Goal: Task Accomplishment & Management: Complete application form

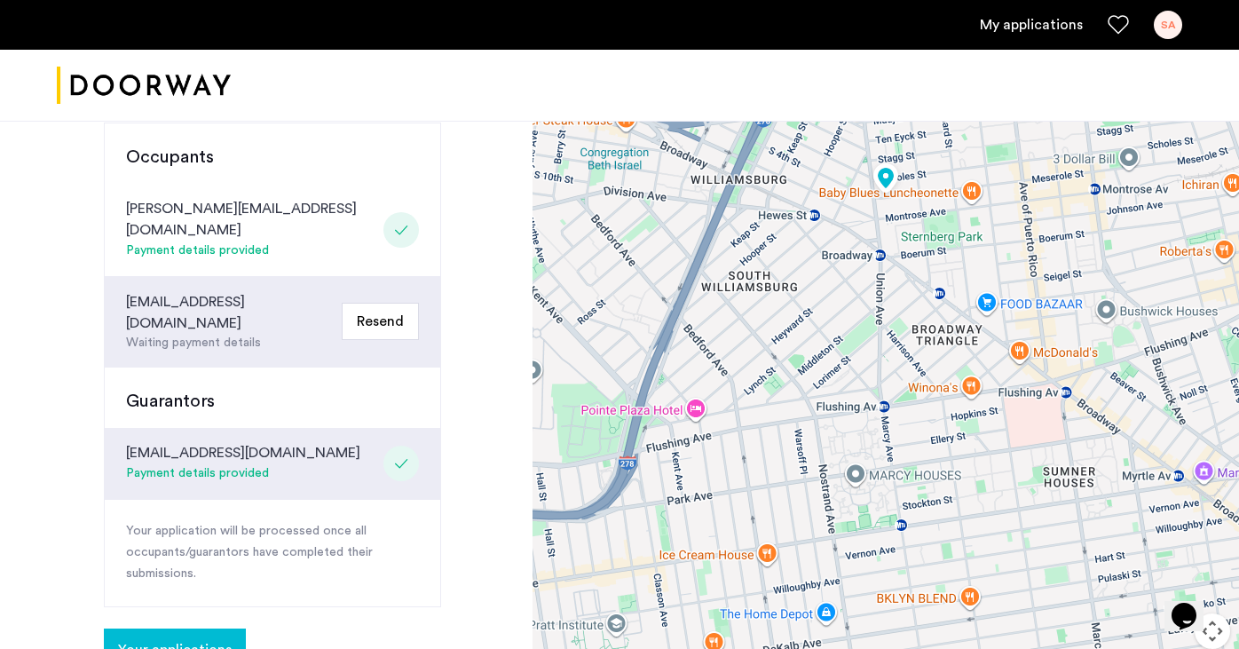
scroll to position [447, 0]
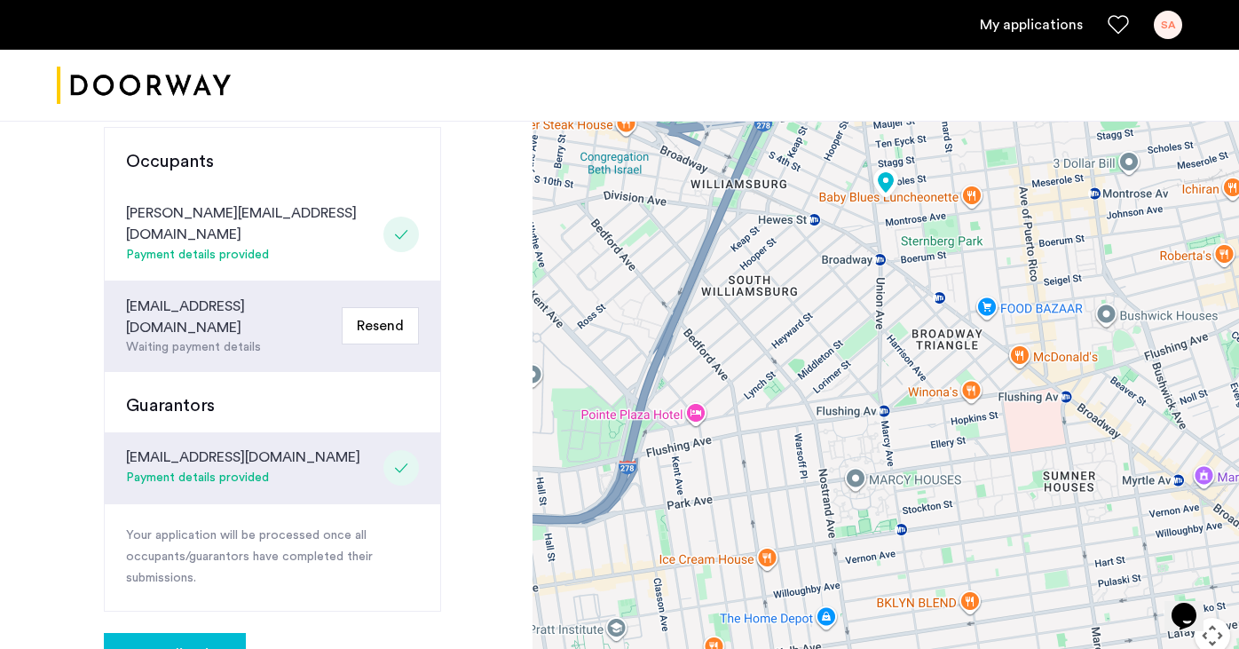
click at [204, 295] on div "[EMAIL_ADDRESS][DOMAIN_NAME]" at bounding box center [230, 316] width 209 height 43
click at [162, 295] on div "[EMAIL_ADDRESS][DOMAIN_NAME]" at bounding box center [230, 316] width 209 height 43
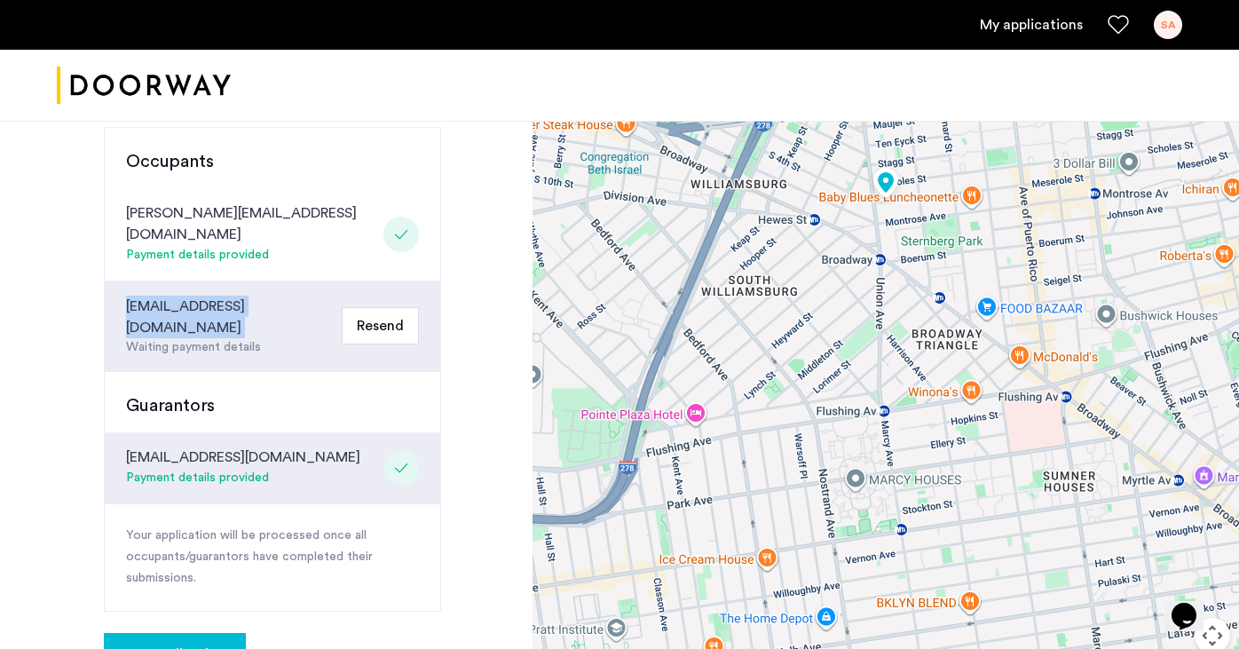
click at [162, 295] on div "[EMAIL_ADDRESS][DOMAIN_NAME]" at bounding box center [230, 316] width 209 height 43
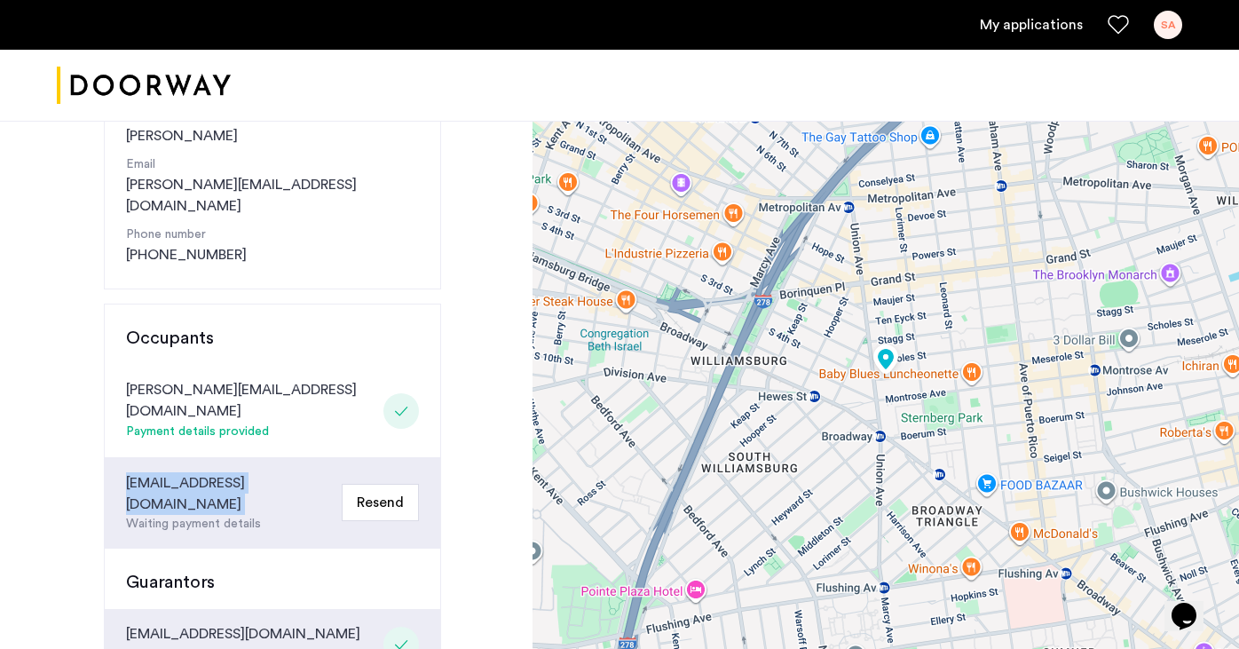
scroll to position [272, 0]
click at [193, 471] on div "[EMAIL_ADDRESS][DOMAIN_NAME]" at bounding box center [230, 492] width 209 height 43
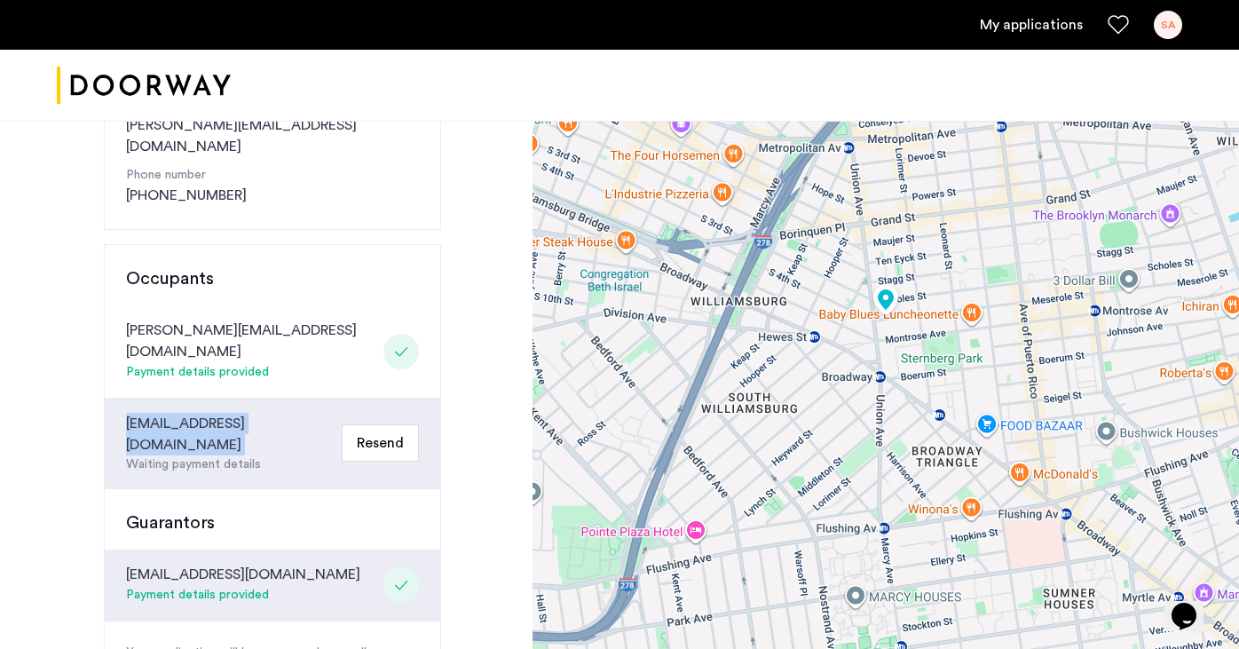
scroll to position [352, 0]
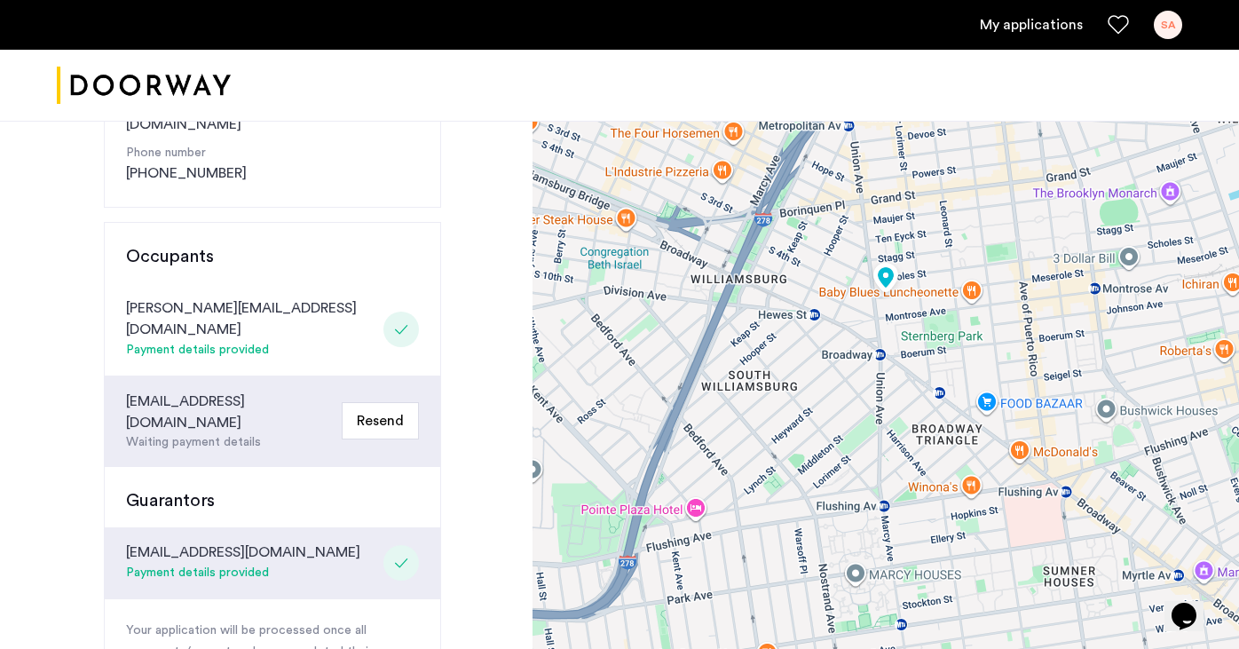
click at [204, 297] on div "[PERSON_NAME][EMAIL_ADDRESS][DOMAIN_NAME]" at bounding box center [251, 318] width 250 height 43
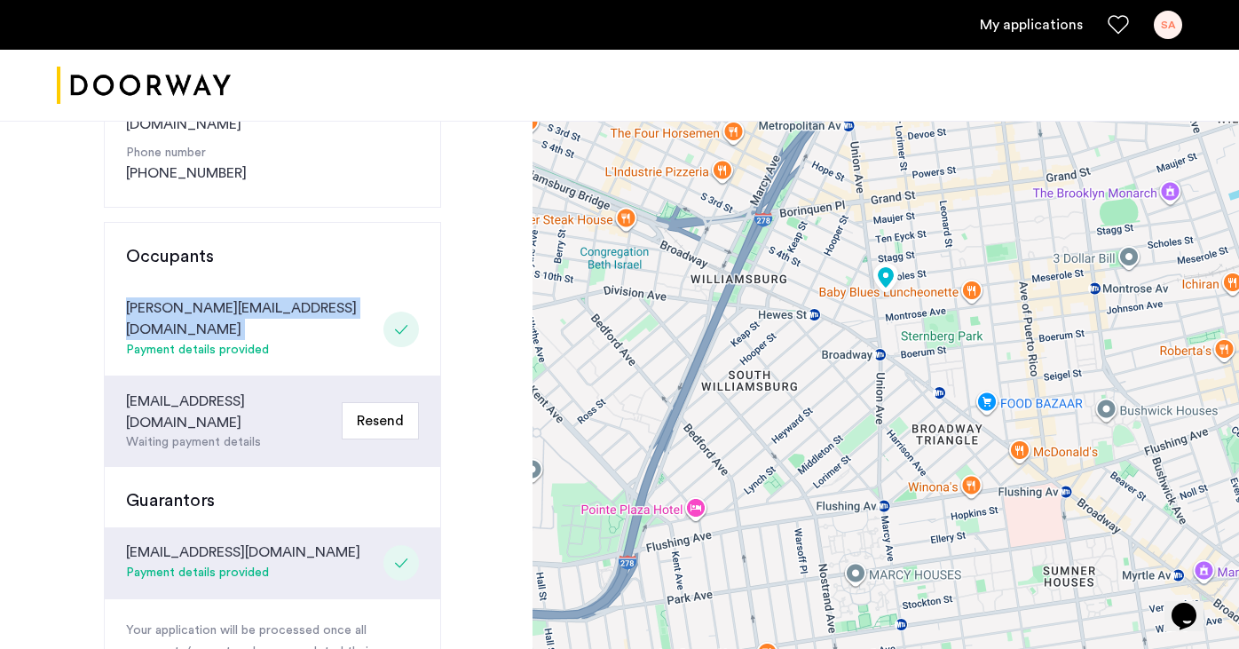
click at [204, 297] on div "[PERSON_NAME][EMAIL_ADDRESS][DOMAIN_NAME]" at bounding box center [251, 318] width 250 height 43
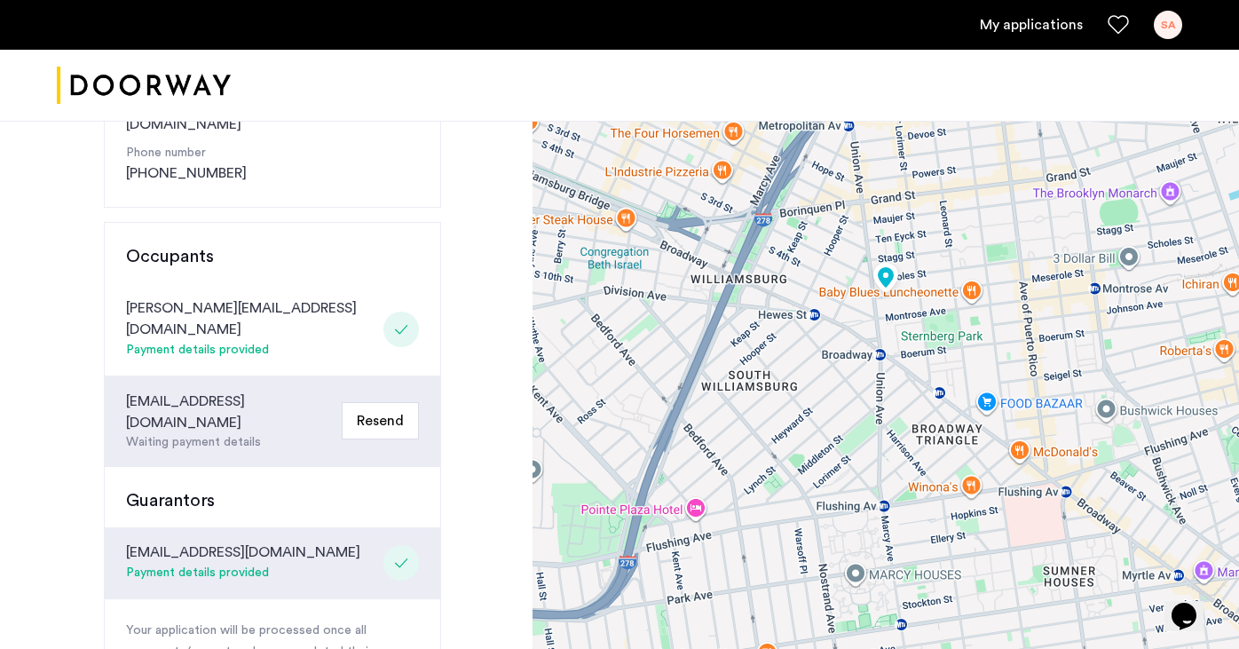
click at [191, 390] on div "[EMAIL_ADDRESS][DOMAIN_NAME]" at bounding box center [230, 411] width 209 height 43
click at [206, 391] on div "karanjain.0020@gmail.com Waiting payment details Resend" at bounding box center [272, 421] width 335 height 91
click at [205, 433] on div "Waiting payment details" at bounding box center [230, 442] width 209 height 19
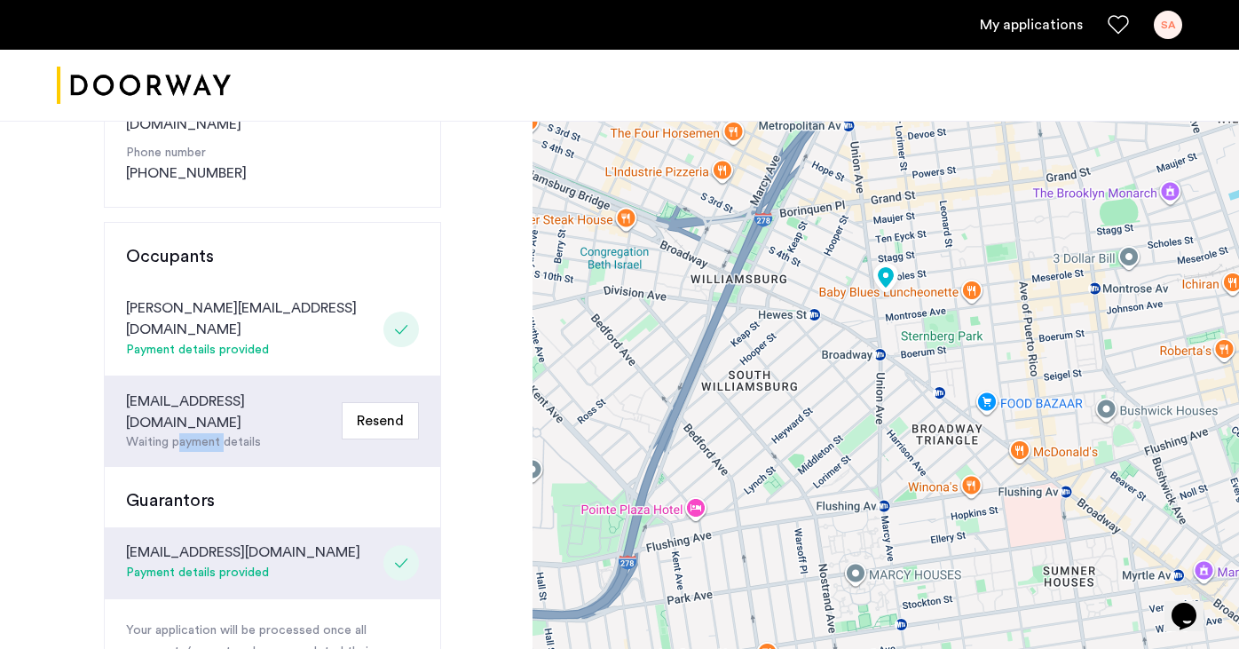
click at [205, 433] on div "Waiting payment details" at bounding box center [230, 442] width 209 height 19
click at [204, 390] on div "[EMAIL_ADDRESS][DOMAIN_NAME]" at bounding box center [230, 411] width 209 height 43
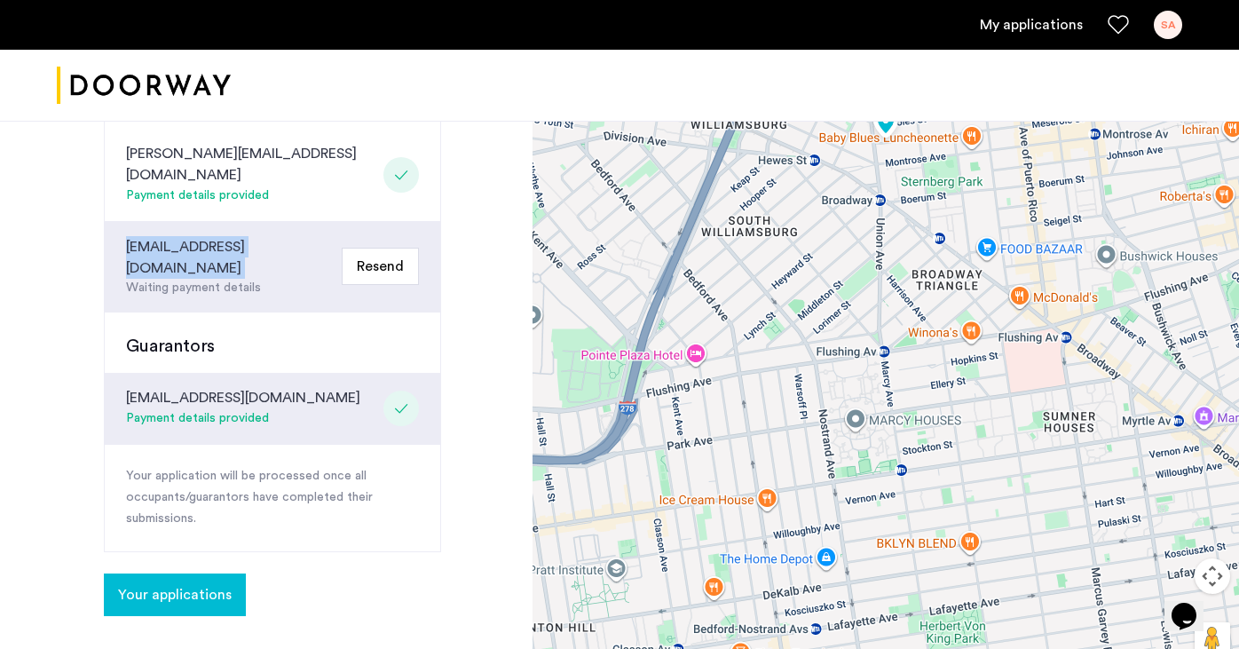
scroll to position [361, 0]
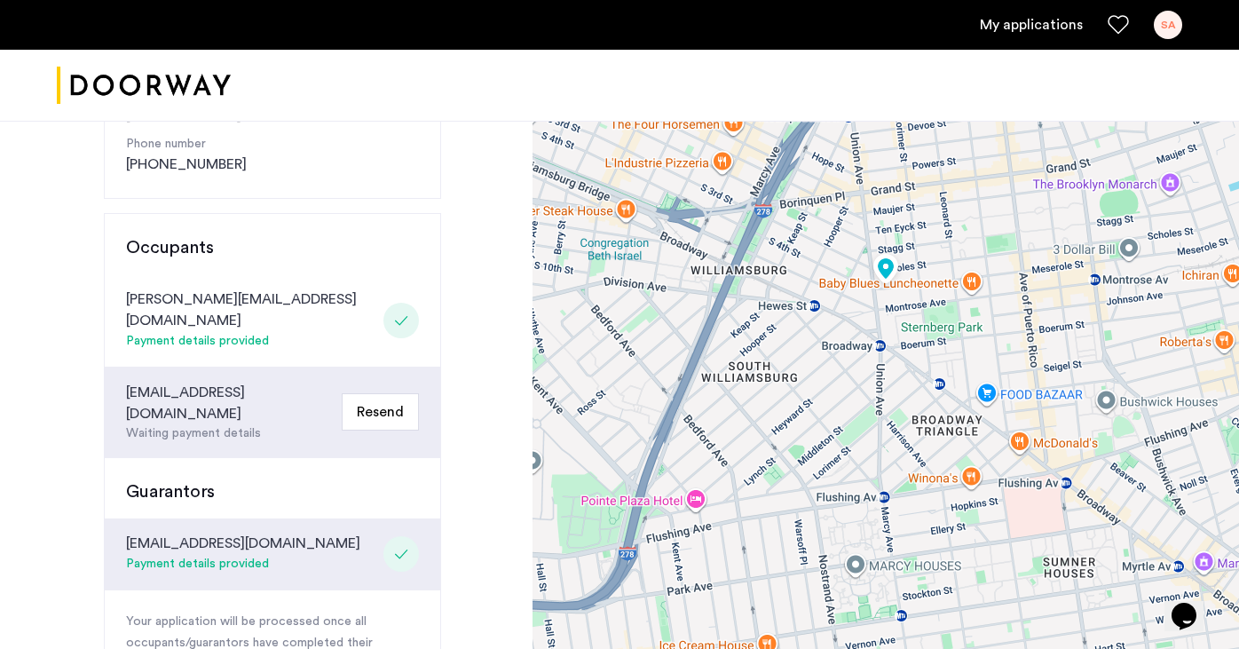
click at [214, 367] on div "karanjain.0020@gmail.com Waiting payment details Resend" at bounding box center [272, 412] width 335 height 91
click at [198, 381] on div "karanjain.0020@gmail.com Waiting payment details Resend" at bounding box center [272, 412] width 335 height 91
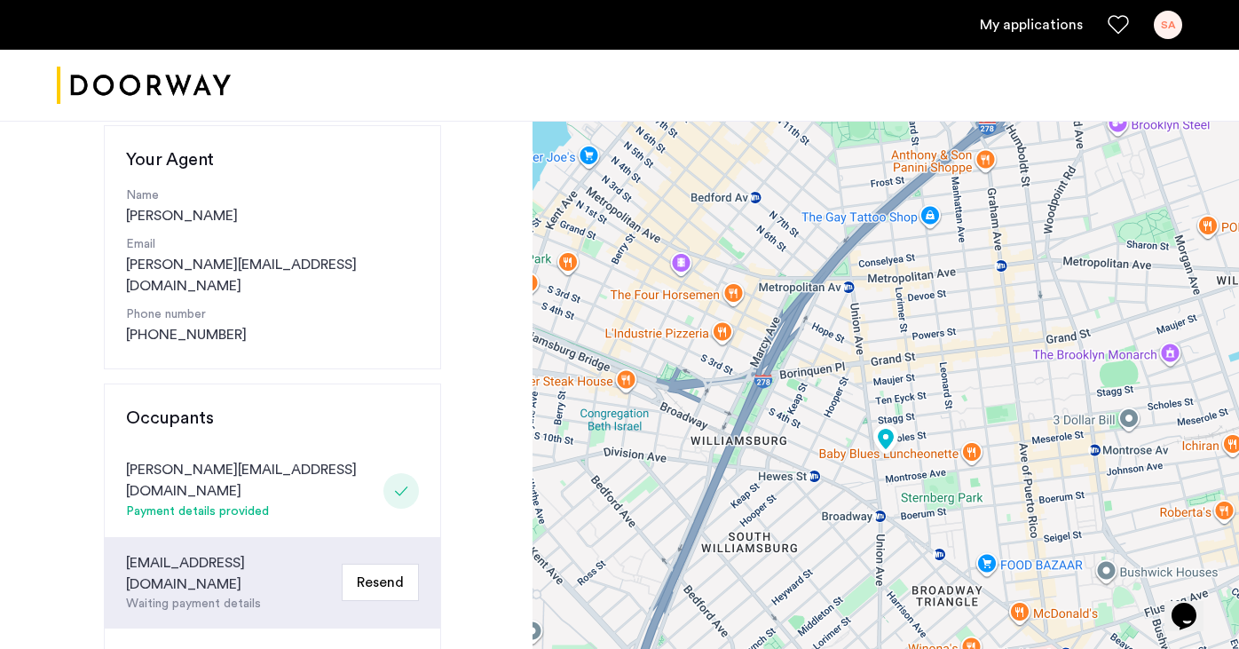
scroll to position [193, 0]
click at [217, 457] on div "[PERSON_NAME][EMAIL_ADDRESS][DOMAIN_NAME]" at bounding box center [251, 478] width 250 height 43
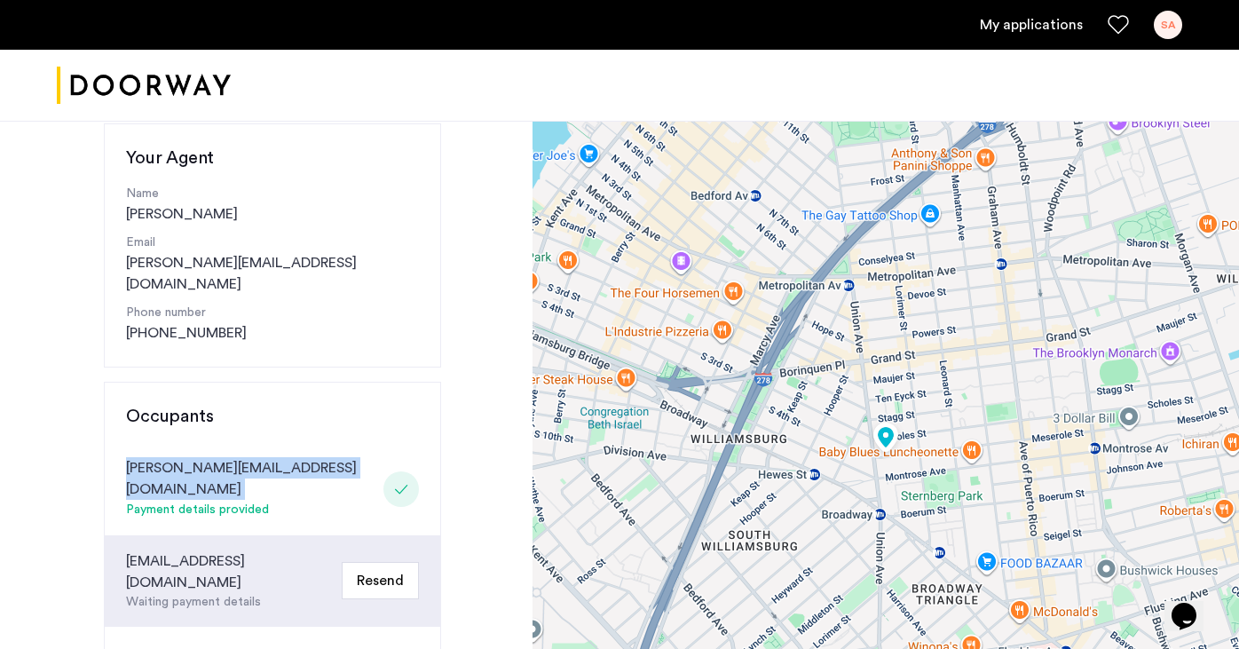
click at [217, 457] on div "[PERSON_NAME][EMAIL_ADDRESS][DOMAIN_NAME]" at bounding box center [251, 478] width 250 height 43
click at [195, 500] on div "Payment details provided" at bounding box center [251, 510] width 250 height 21
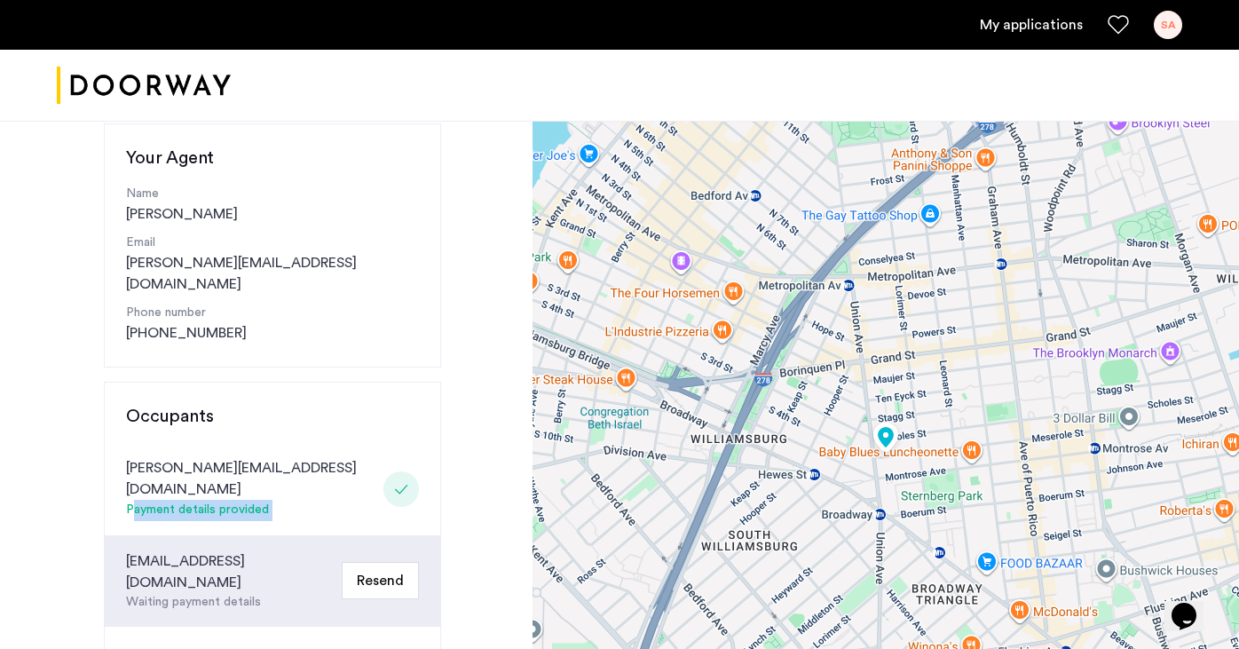
click at [195, 500] on div "Payment details provided" at bounding box center [251, 510] width 250 height 21
click at [188, 550] on div "[EMAIL_ADDRESS][DOMAIN_NAME]" at bounding box center [230, 571] width 209 height 43
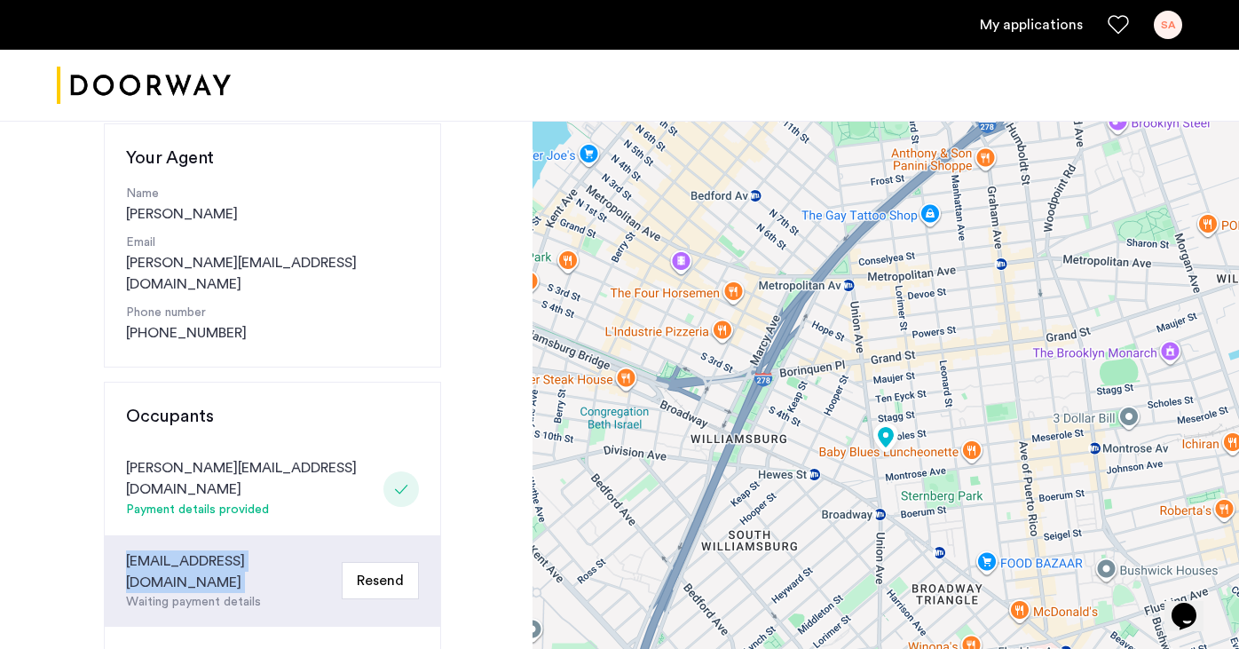
click at [188, 550] on div "[EMAIL_ADDRESS][DOMAIN_NAME]" at bounding box center [230, 571] width 209 height 43
click at [179, 593] on div "Waiting payment details" at bounding box center [230, 602] width 209 height 19
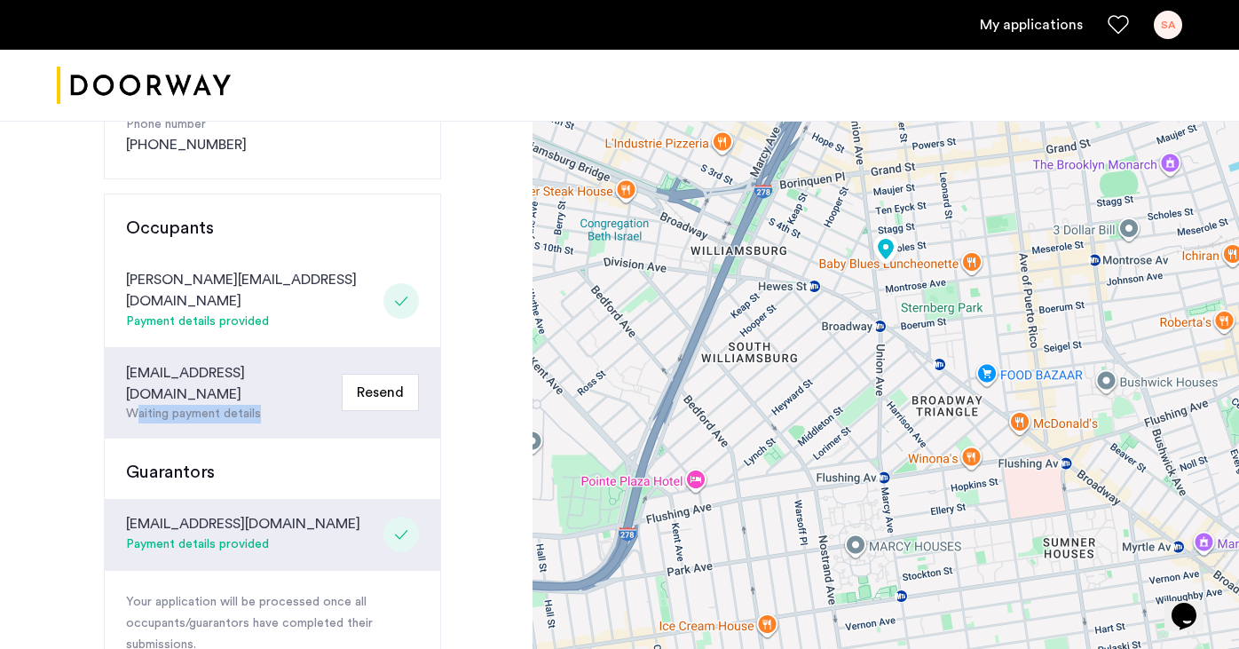
scroll to position [385, 0]
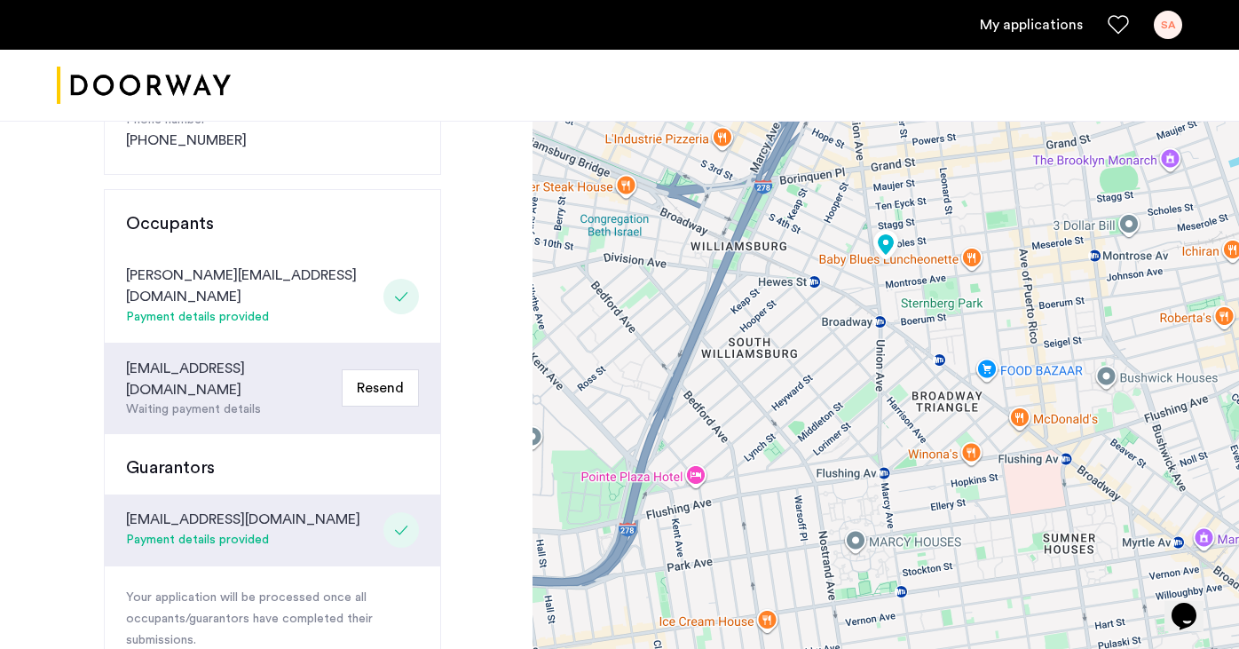
click at [278, 358] on div "[EMAIL_ADDRESS][DOMAIN_NAME]" at bounding box center [230, 379] width 209 height 43
click at [245, 400] on div "Waiting payment details" at bounding box center [230, 409] width 209 height 19
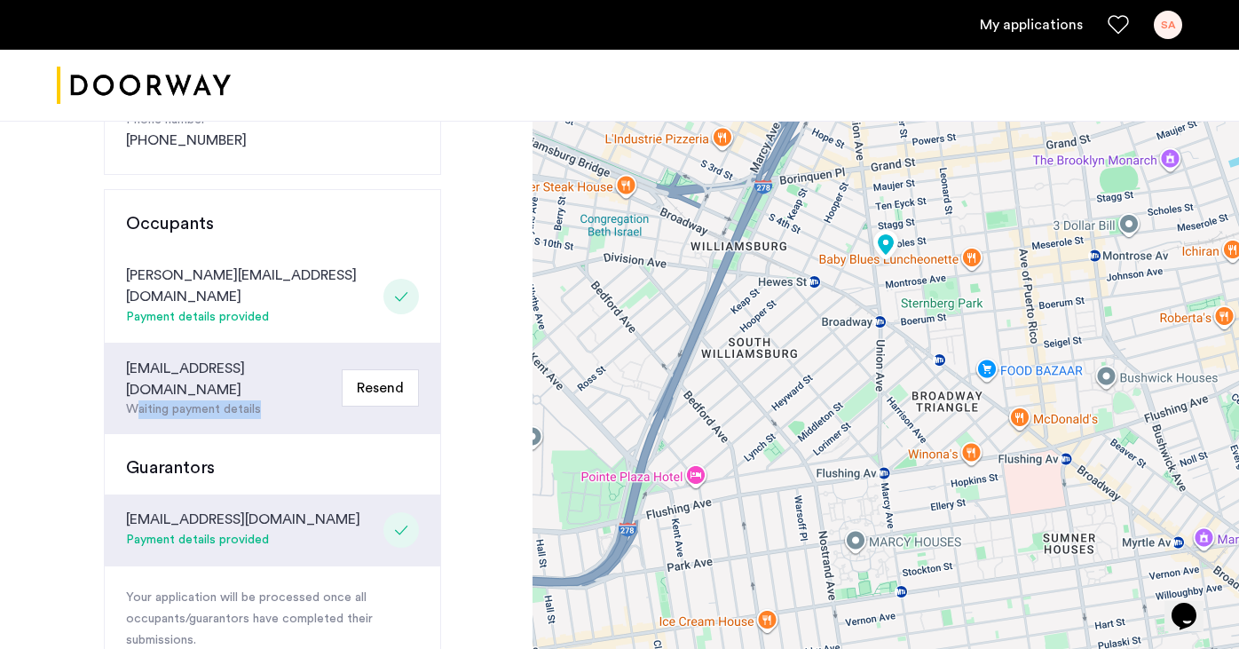
click at [245, 400] on div "Waiting payment details" at bounding box center [230, 409] width 209 height 19
click at [235, 455] on h3 "Guarantors" at bounding box center [272, 467] width 293 height 25
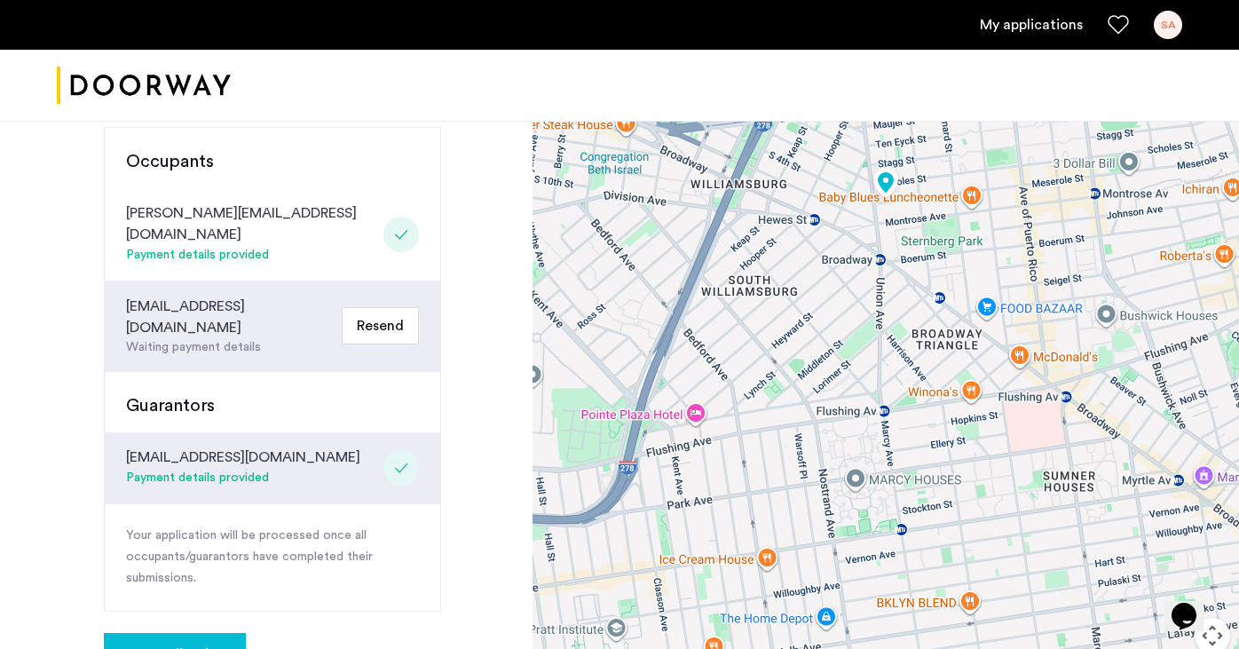
scroll to position [449, 0]
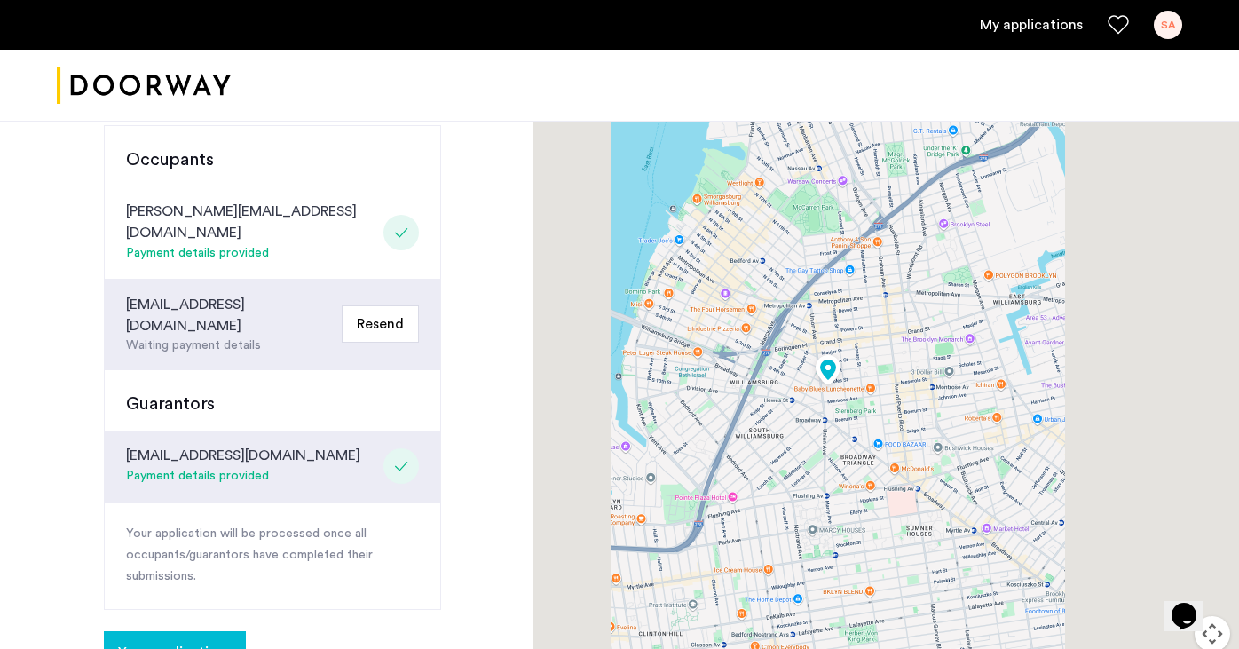
drag, startPoint x: 770, startPoint y: 348, endPoint x: 770, endPoint y: 460, distance: 111.8
click at [770, 460] on div at bounding box center [885, 204] width 706 height 1065
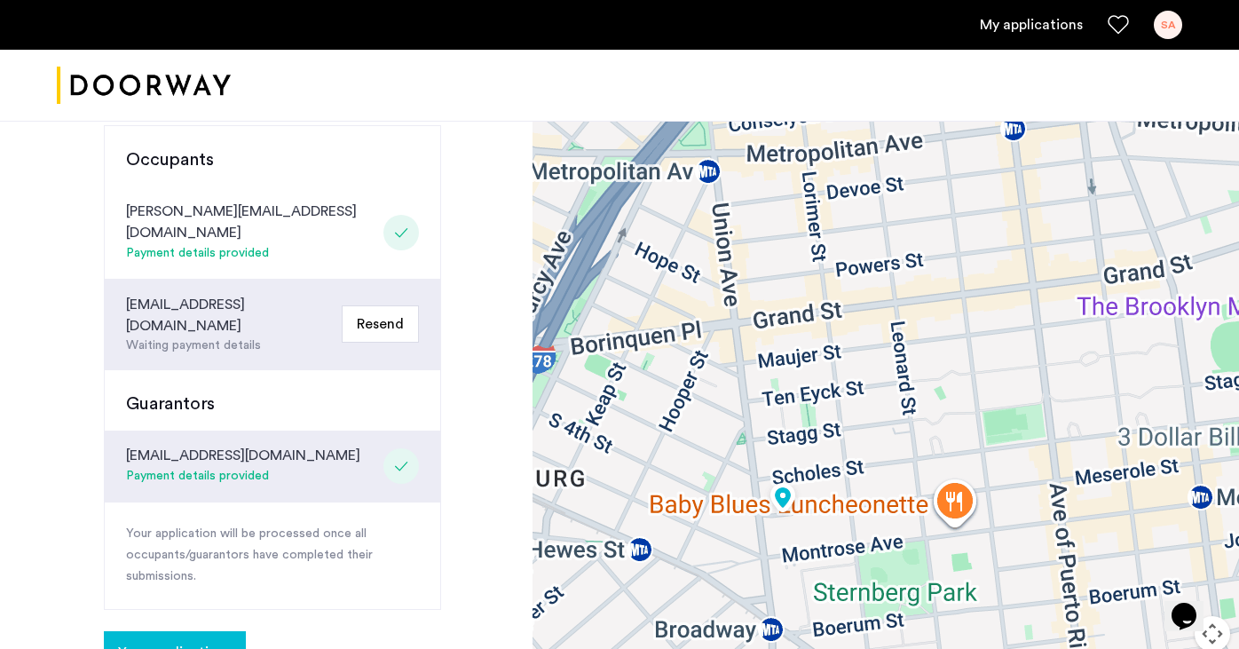
drag, startPoint x: 836, startPoint y: 377, endPoint x: 847, endPoint y: 455, distance: 78.8
click at [848, 457] on div at bounding box center [885, 204] width 706 height 1065
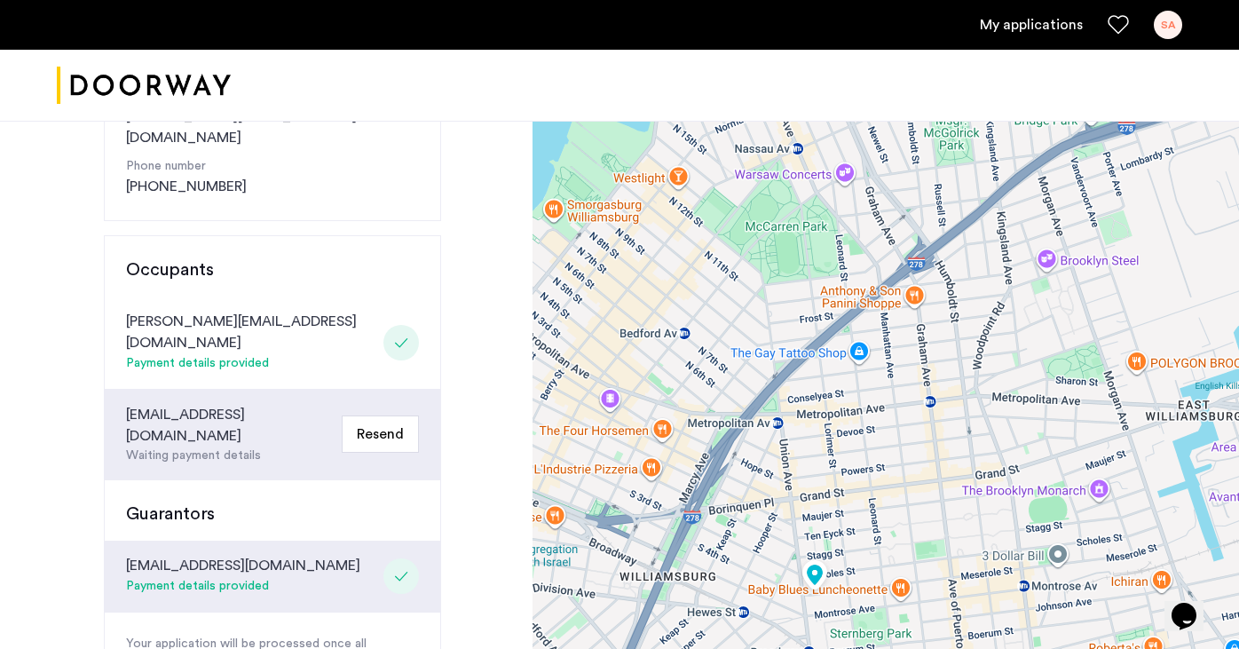
scroll to position [333, 0]
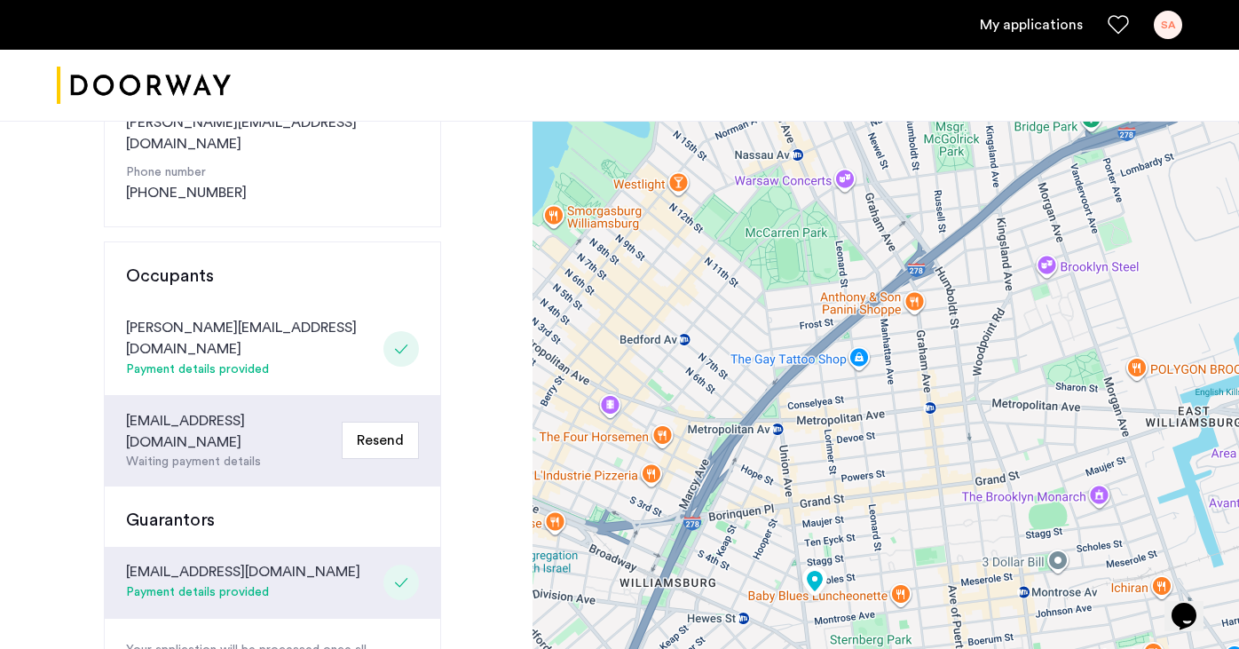
click at [196, 410] on div "[EMAIL_ADDRESS][DOMAIN_NAME]" at bounding box center [230, 431] width 209 height 43
click at [172, 561] on div "[EMAIL_ADDRESS][DOMAIN_NAME]" at bounding box center [243, 571] width 234 height 21
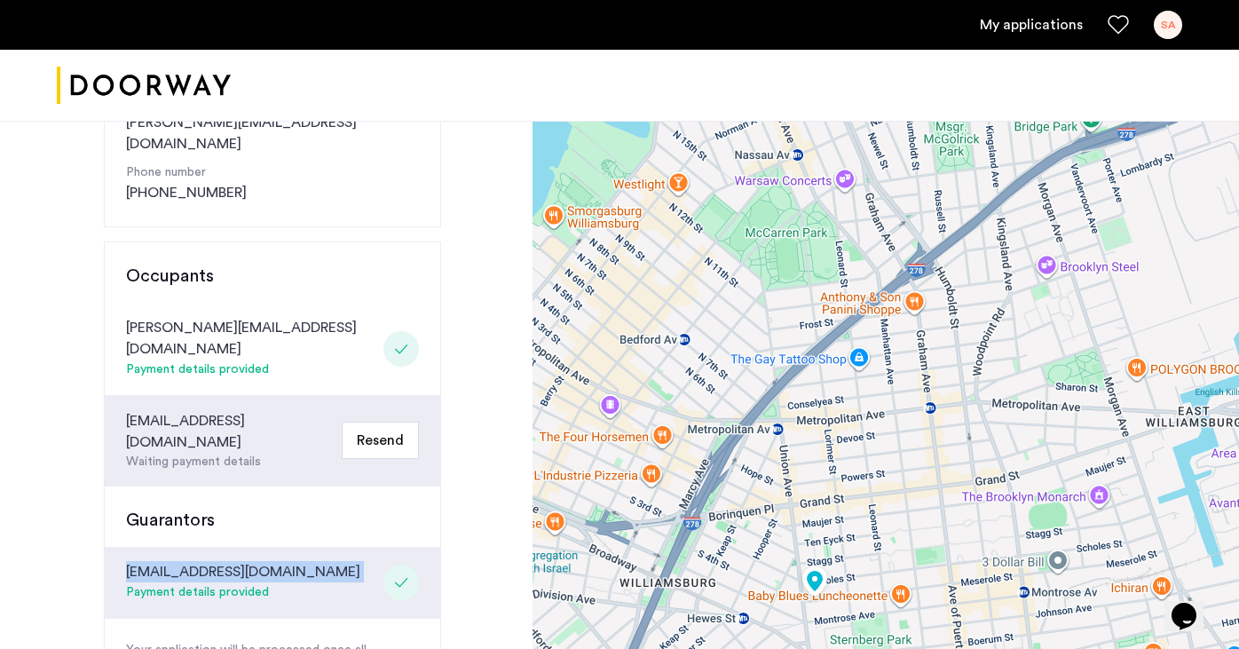
click at [172, 561] on div "[EMAIL_ADDRESS][DOMAIN_NAME]" at bounding box center [243, 571] width 234 height 21
click at [195, 410] on div "[EMAIL_ADDRESS][DOMAIN_NAME]" at bounding box center [230, 431] width 209 height 43
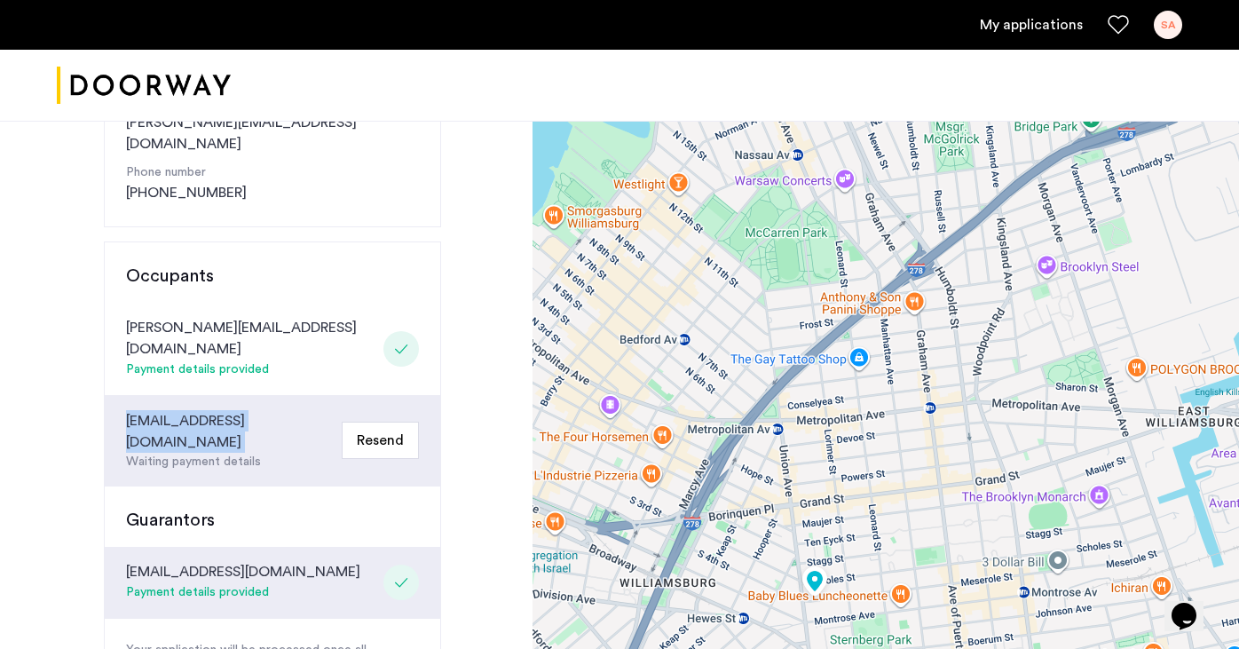
click at [195, 410] on div "[EMAIL_ADDRESS][DOMAIN_NAME]" at bounding box center [230, 431] width 209 height 43
click at [201, 317] on div "[PERSON_NAME][EMAIL_ADDRESS][DOMAIN_NAME]" at bounding box center [251, 338] width 250 height 43
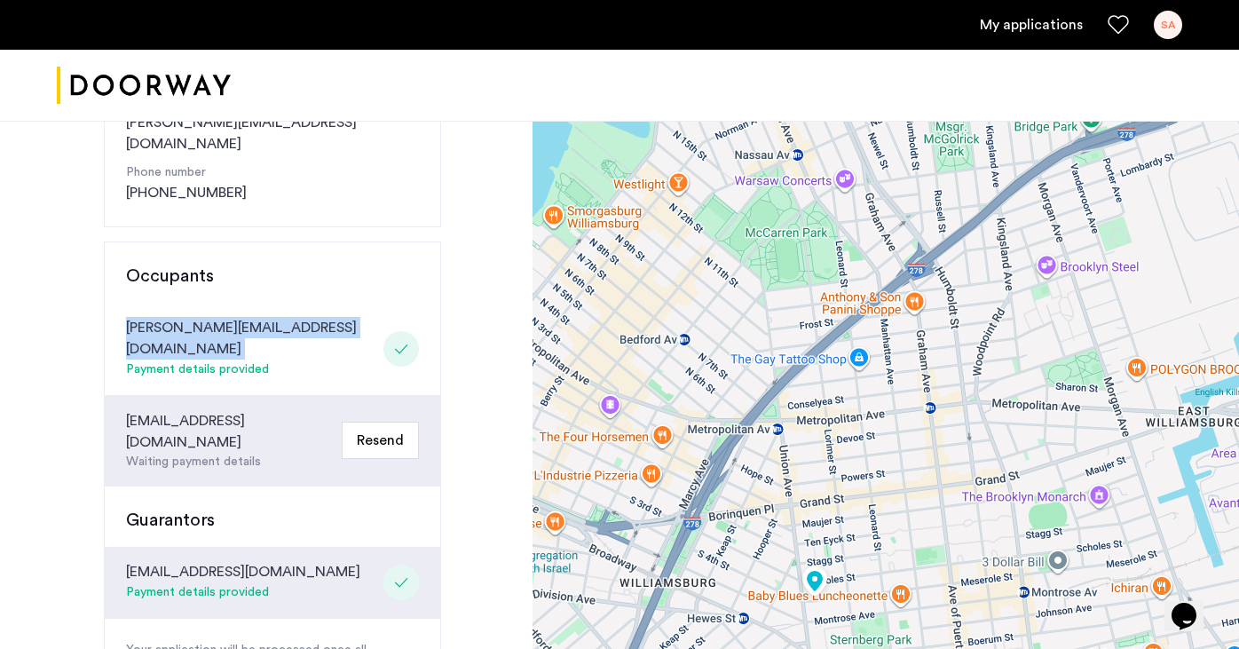
click at [201, 317] on div "[PERSON_NAME][EMAIL_ADDRESS][DOMAIN_NAME]" at bounding box center [251, 338] width 250 height 43
click at [203, 410] on div "[EMAIL_ADDRESS][DOMAIN_NAME]" at bounding box center [230, 431] width 209 height 43
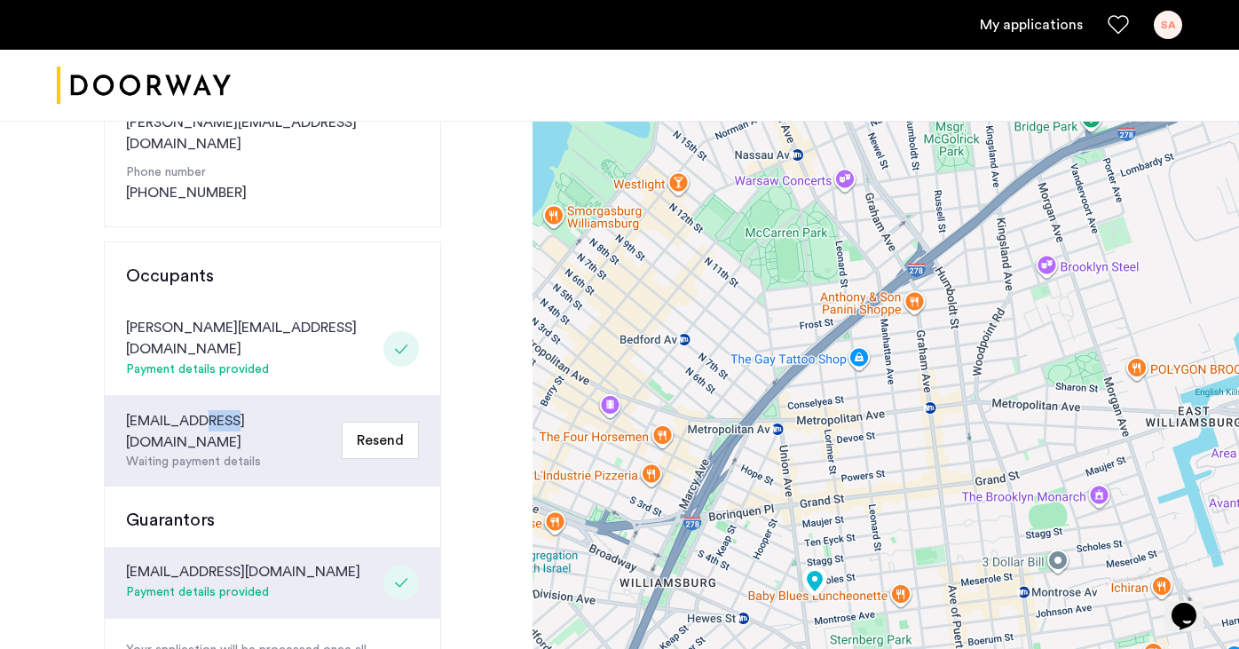
click at [203, 410] on div "[EMAIL_ADDRESS][DOMAIN_NAME]" at bounding box center [230, 431] width 209 height 43
click at [227, 317] on div "[PERSON_NAME][EMAIL_ADDRESS][DOMAIN_NAME]" at bounding box center [251, 338] width 250 height 43
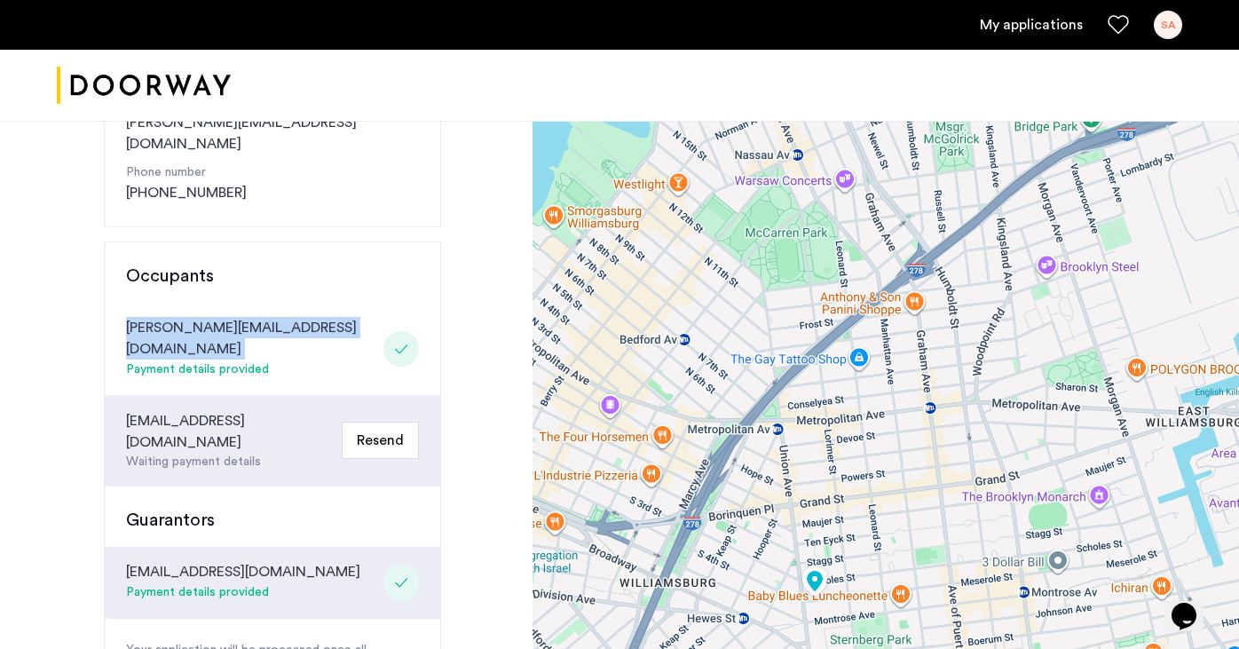
click at [227, 317] on div "[PERSON_NAME][EMAIL_ADDRESS][DOMAIN_NAME]" at bounding box center [251, 338] width 250 height 43
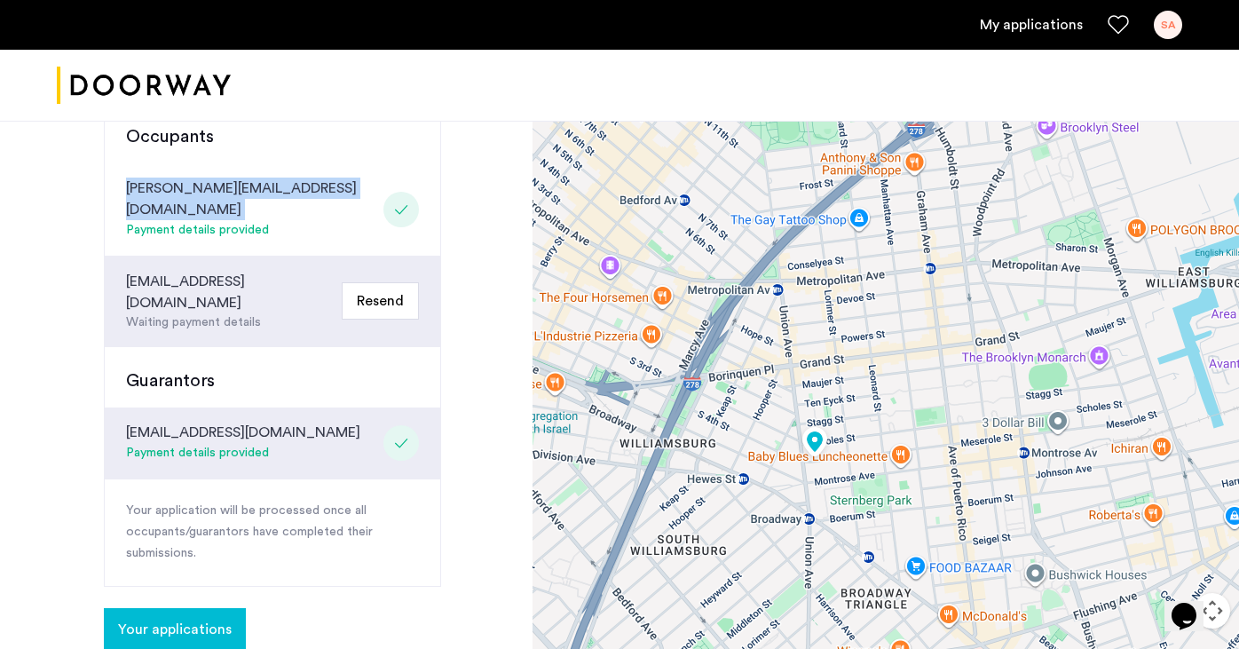
scroll to position [484, 0]
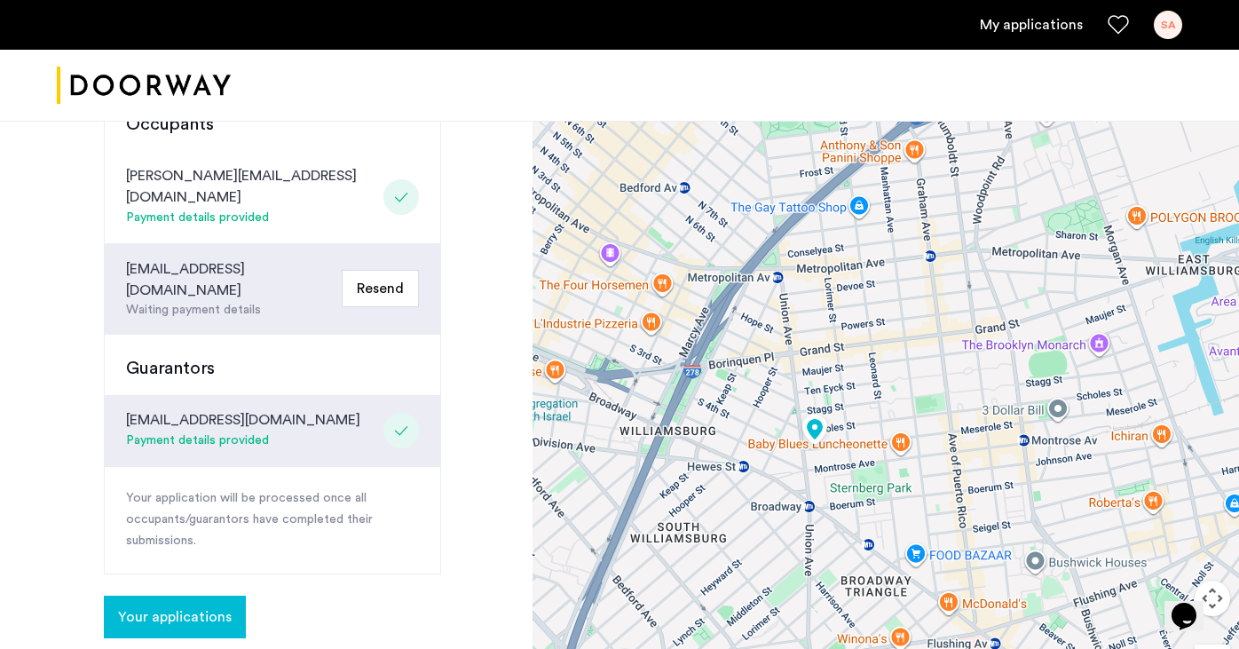
click at [243, 488] on p "Your application will be processed once all occupants/guarantors have completed…" at bounding box center [272, 520] width 293 height 64
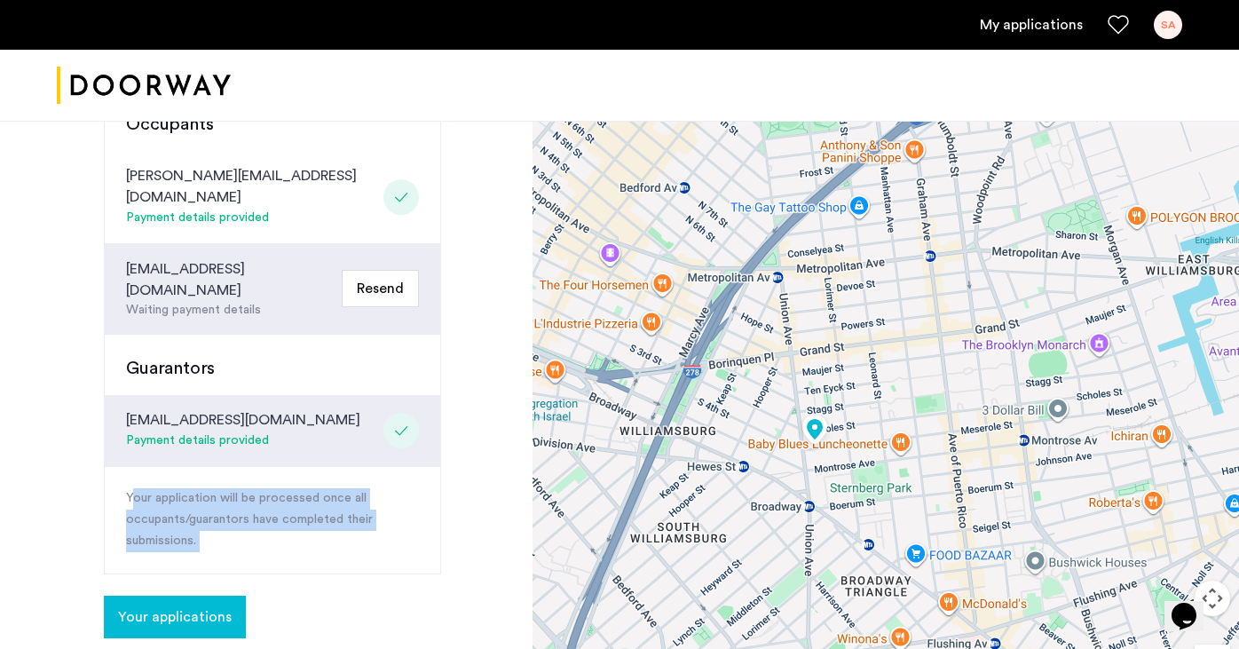
click at [243, 488] on p "Your application will be processed once all occupants/guarantors have completed…" at bounding box center [272, 520] width 293 height 64
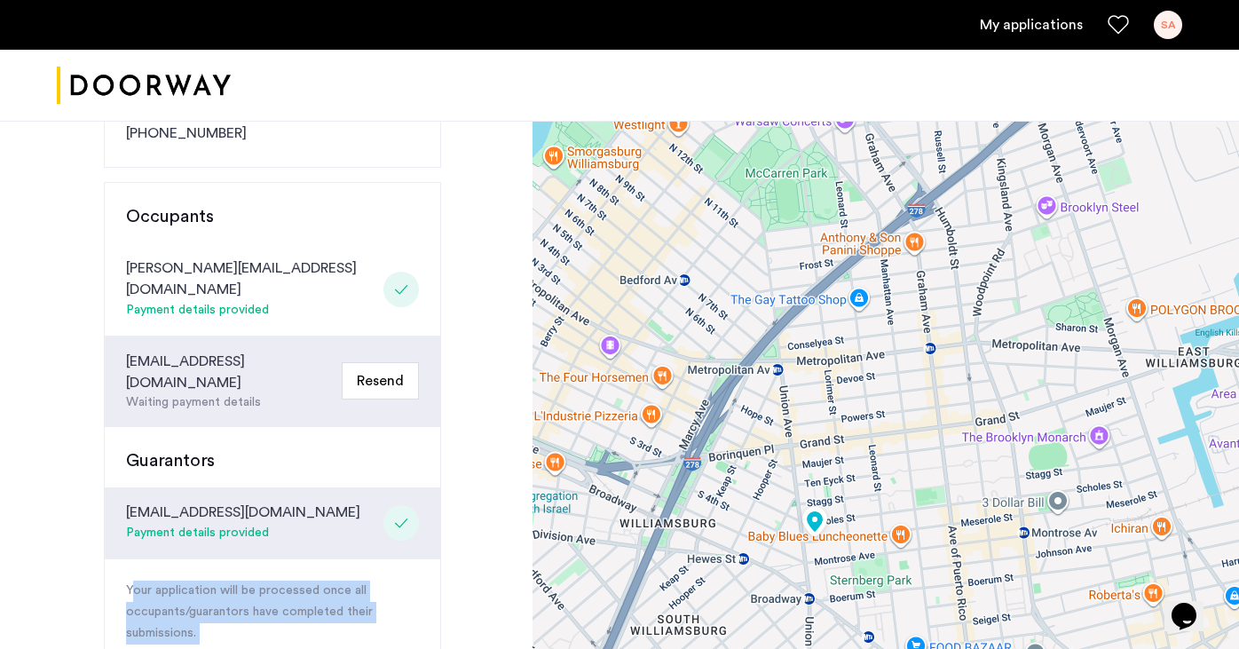
scroll to position [389, 0]
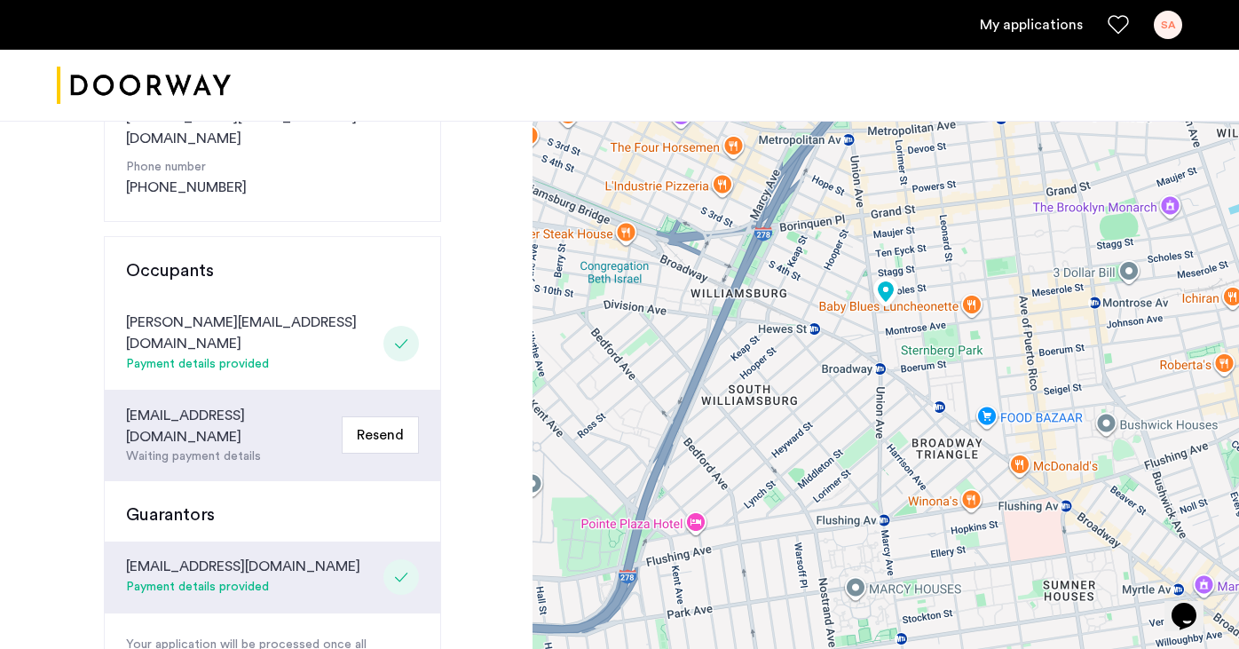
scroll to position [355, 0]
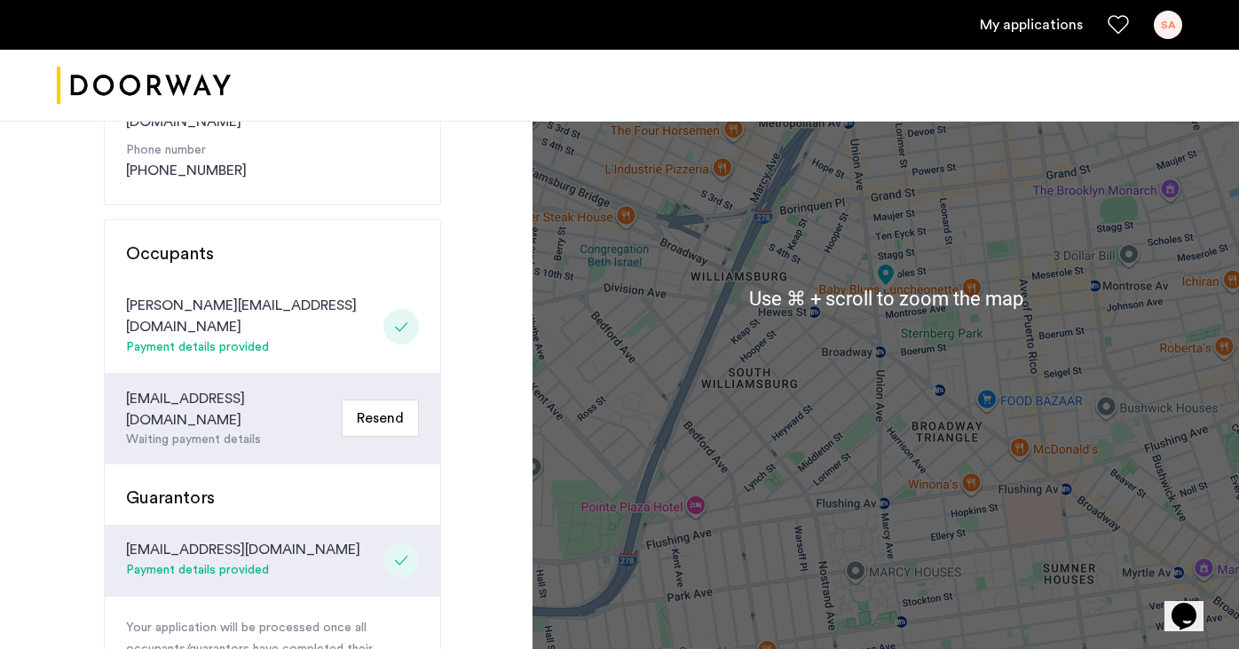
click at [258, 337] on div "Payment details provided" at bounding box center [251, 347] width 250 height 21
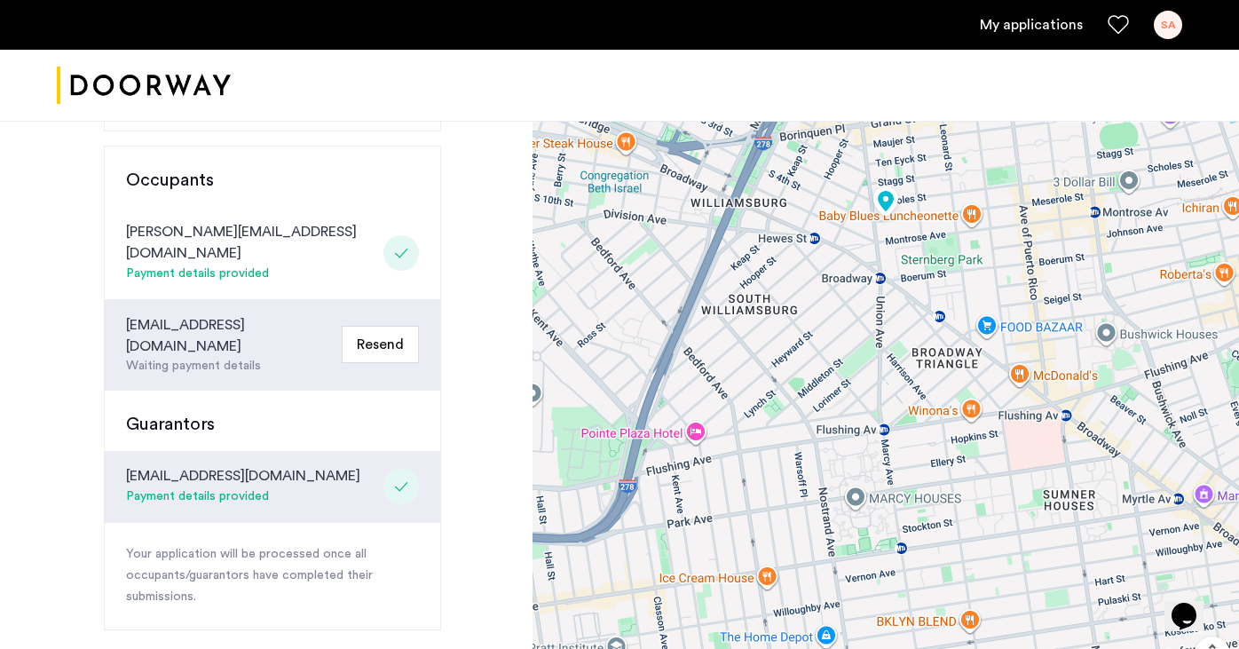
scroll to position [0, 0]
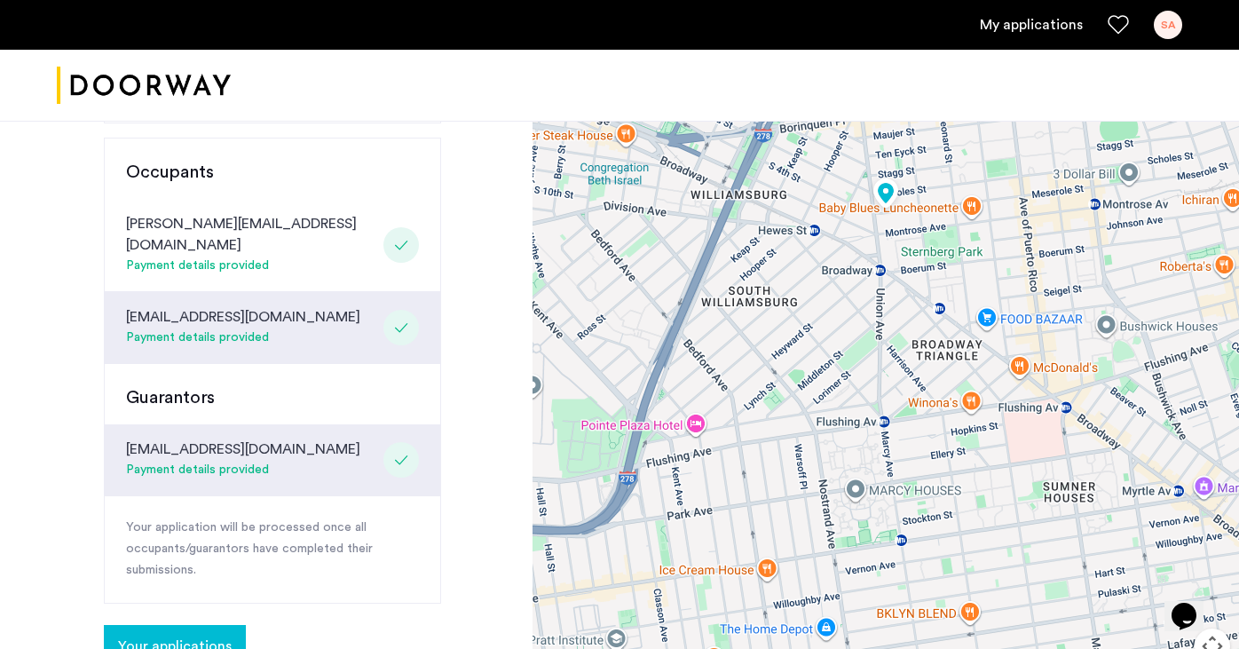
scroll to position [437, 0]
click at [202, 624] on button "Your applications" at bounding box center [175, 645] width 142 height 43
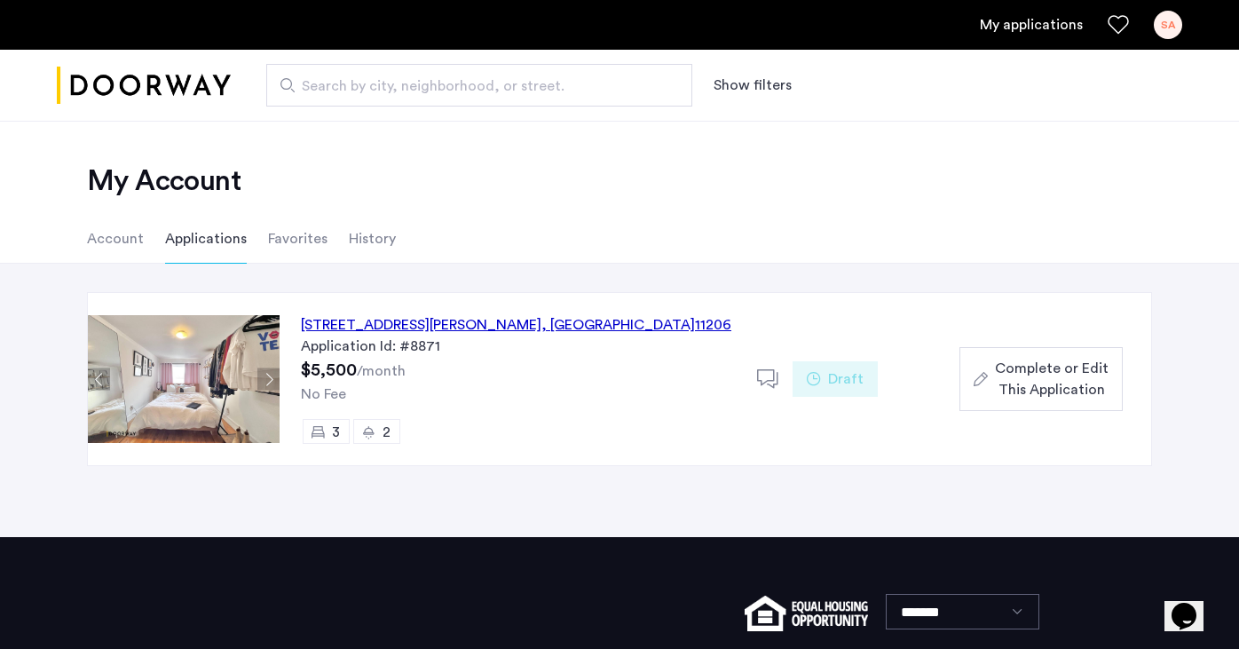
click at [985, 377] on icon "button" at bounding box center [980, 379] width 14 height 14
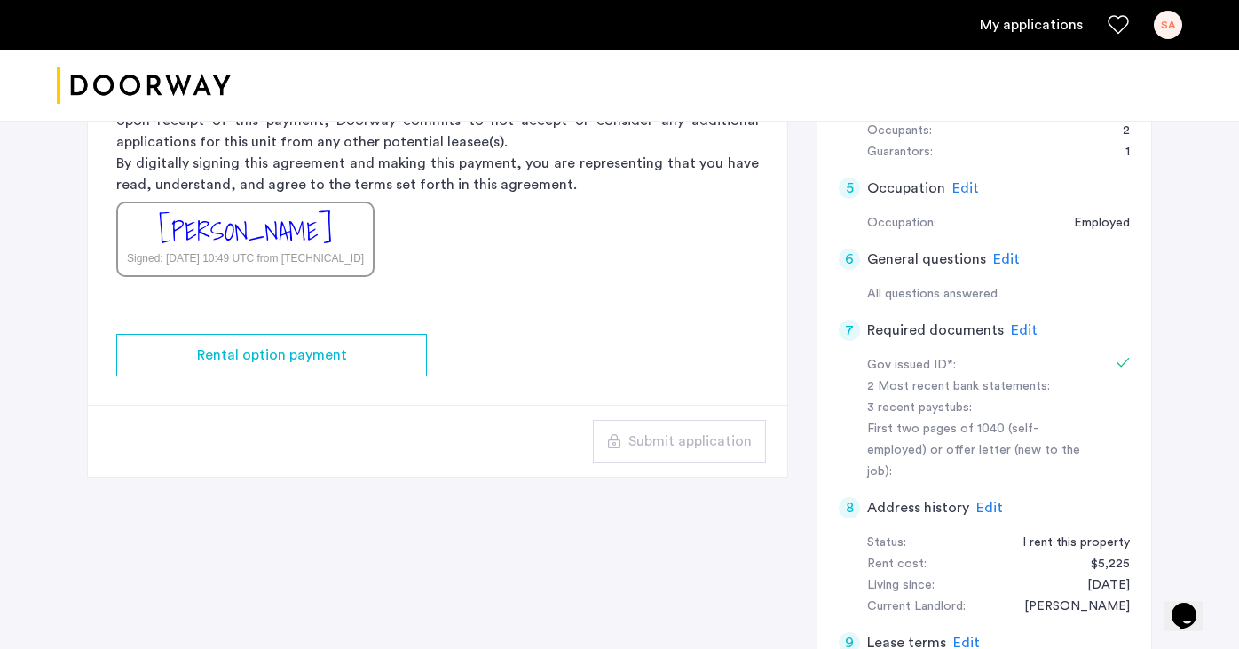
scroll to position [420, 0]
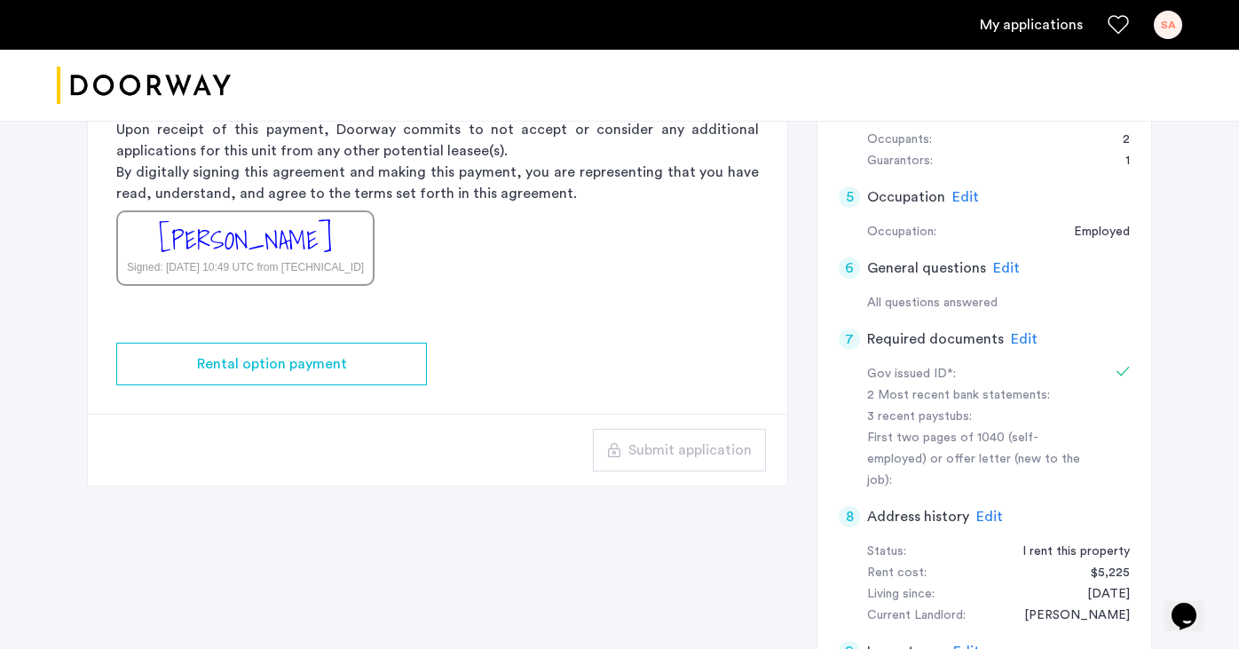
click at [1012, 345] on span "Edit" at bounding box center [1024, 339] width 27 height 14
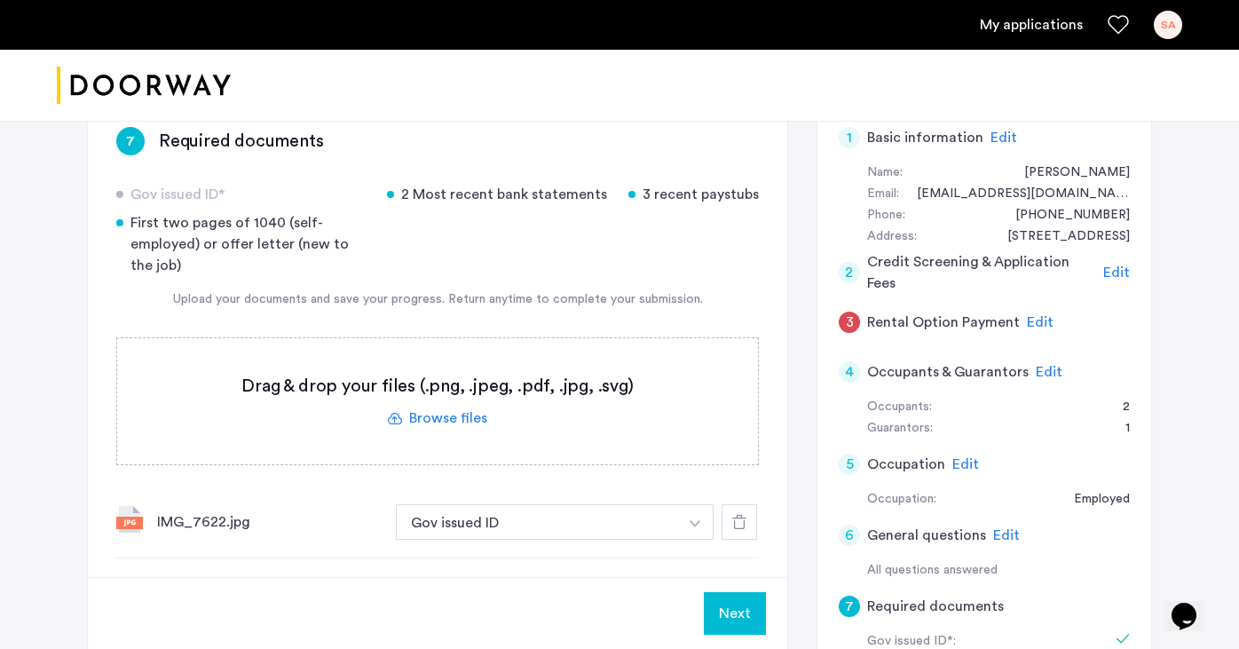
scroll to position [269, 0]
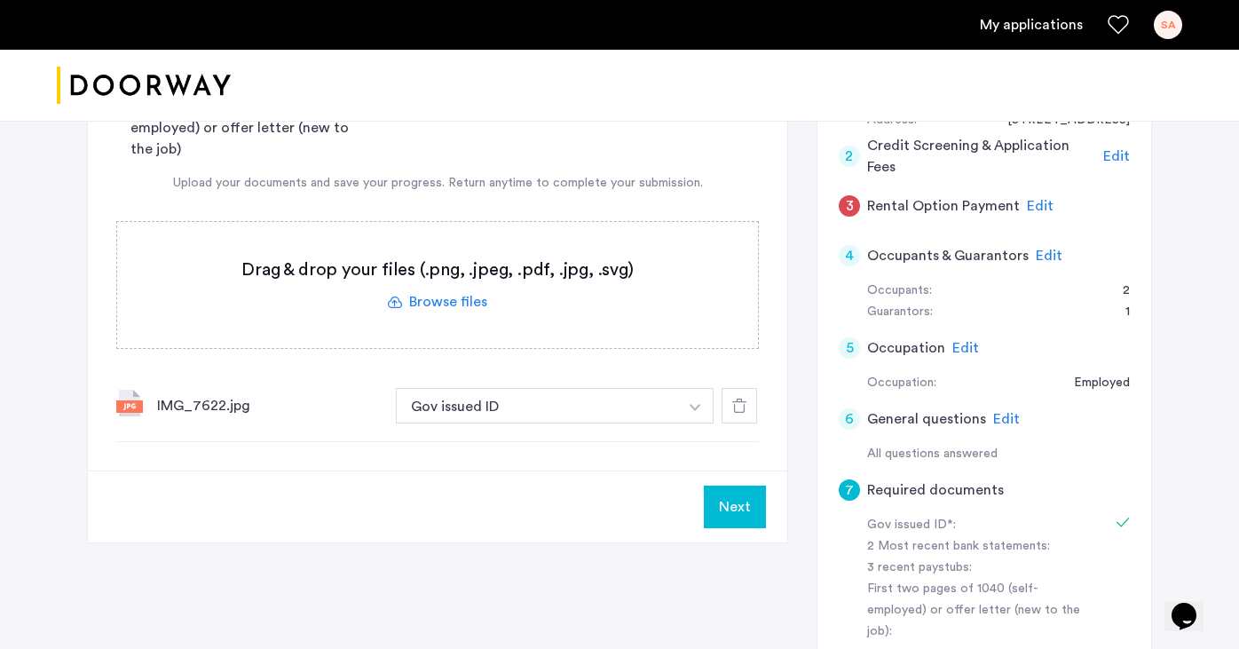
click at [492, 306] on label at bounding box center [437, 285] width 641 height 126
click at [0, 0] on input "file" at bounding box center [0, 0] width 0 height 0
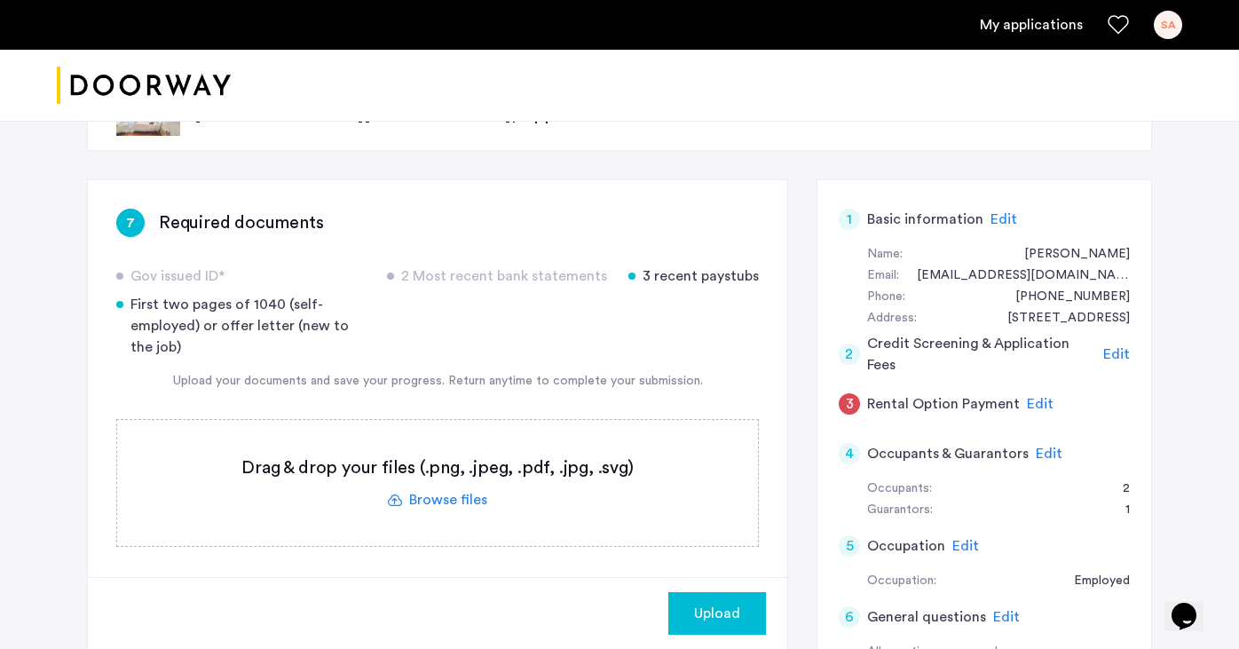
scroll to position [154, 0]
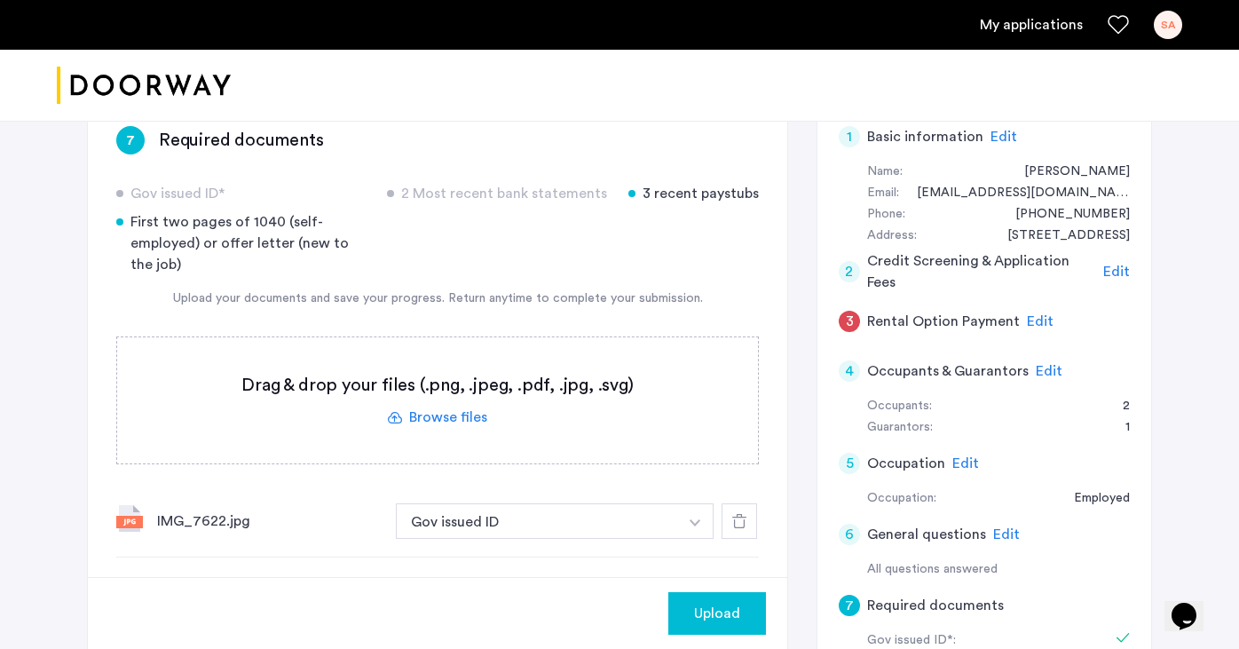
click at [431, 413] on label at bounding box center [437, 400] width 641 height 126
click at [0, 0] on input "file" at bounding box center [0, 0] width 0 height 0
click at [476, 431] on label at bounding box center [437, 400] width 641 height 126
click at [0, 0] on input "file" at bounding box center [0, 0] width 0 height 0
click at [446, 413] on label at bounding box center [437, 400] width 641 height 126
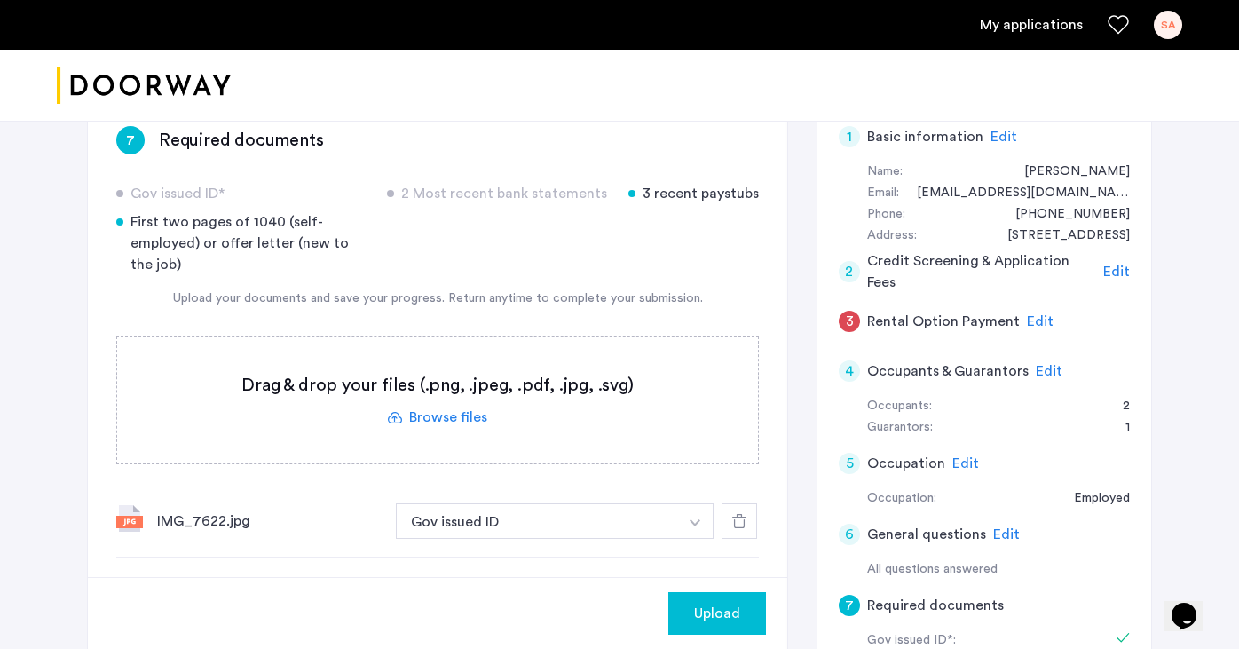
click at [0, 0] on input "file" at bounding box center [0, 0] width 0 height 0
click at [705, 621] on span "Upload" at bounding box center [717, 612] width 46 height 21
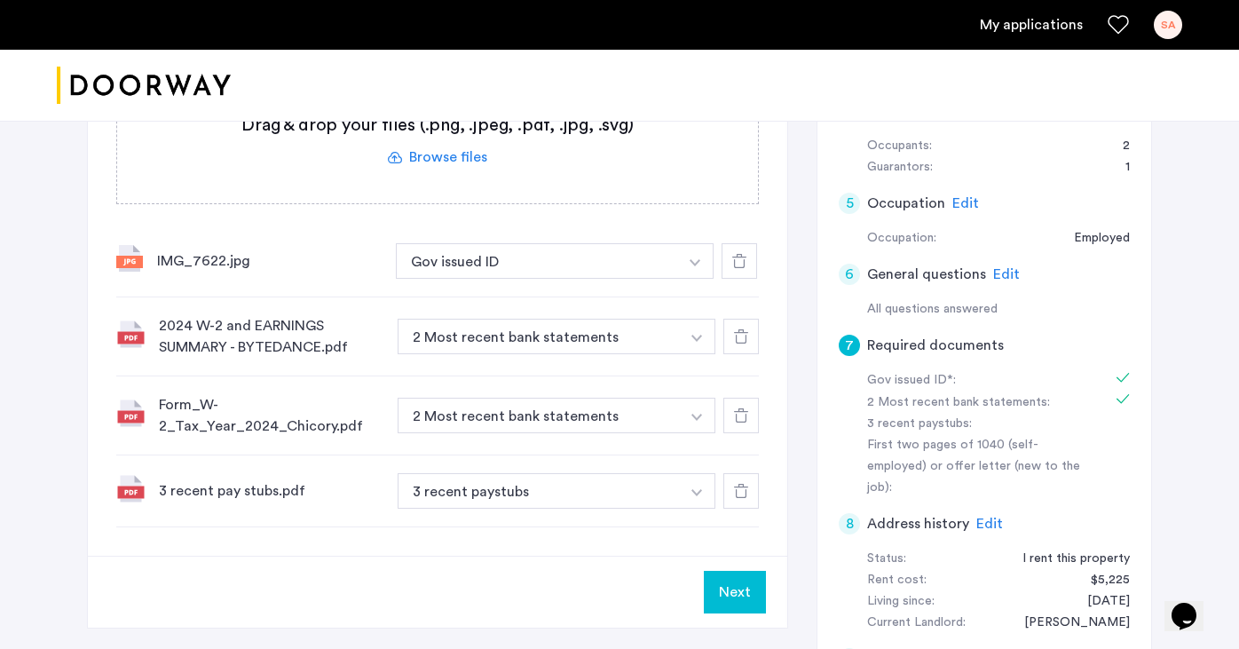
scroll to position [410, 0]
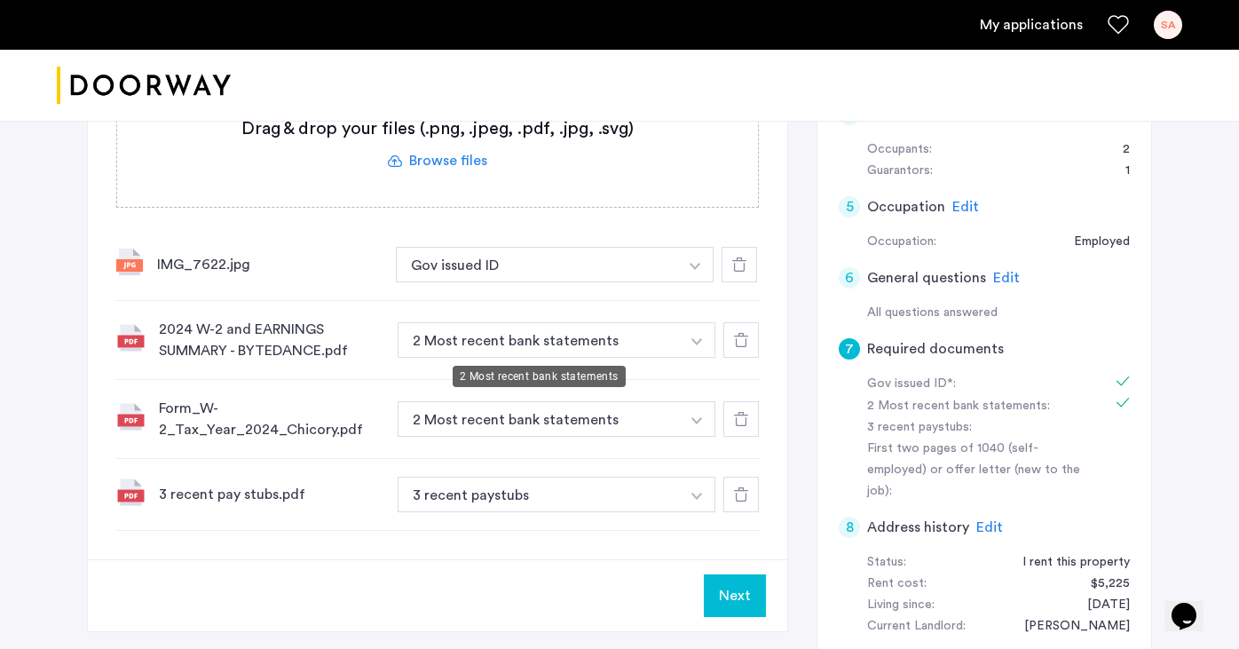
click at [558, 345] on button "2 Most recent bank statements" at bounding box center [539, 339] width 282 height 35
click at [679, 353] on button "button" at bounding box center [697, 339] width 36 height 35
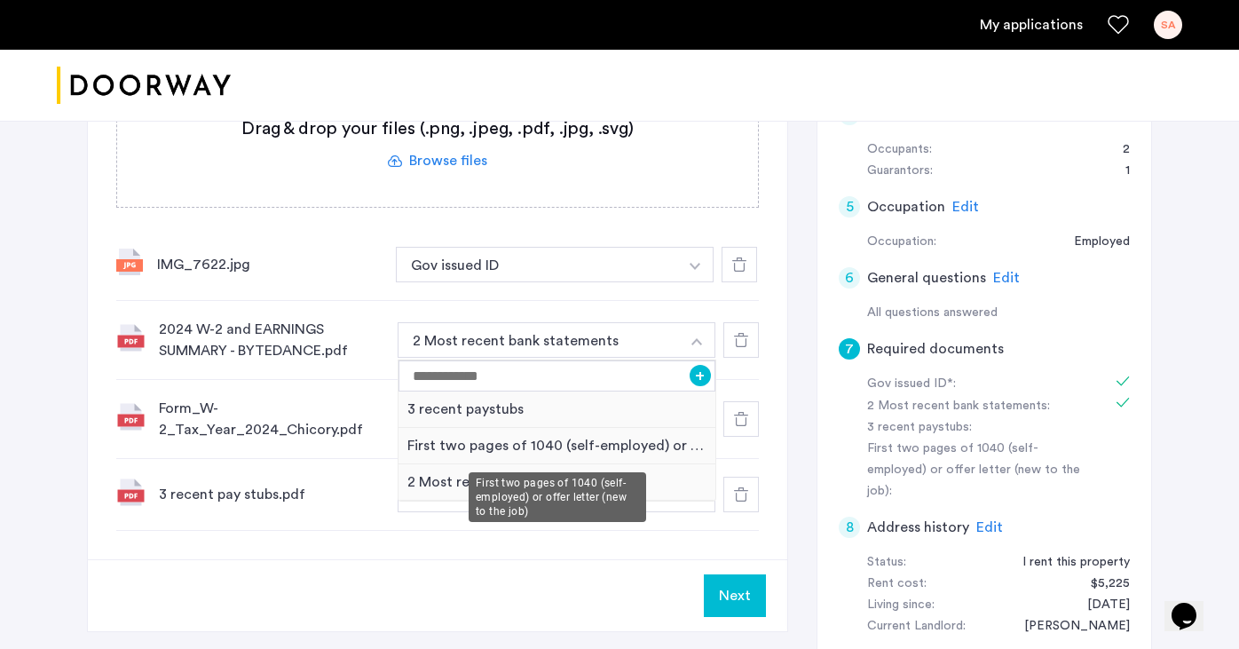
click at [610, 437] on div "First two pages of 1040 (self-employed) or offer letter (new to the job)" at bounding box center [556, 446] width 317 height 36
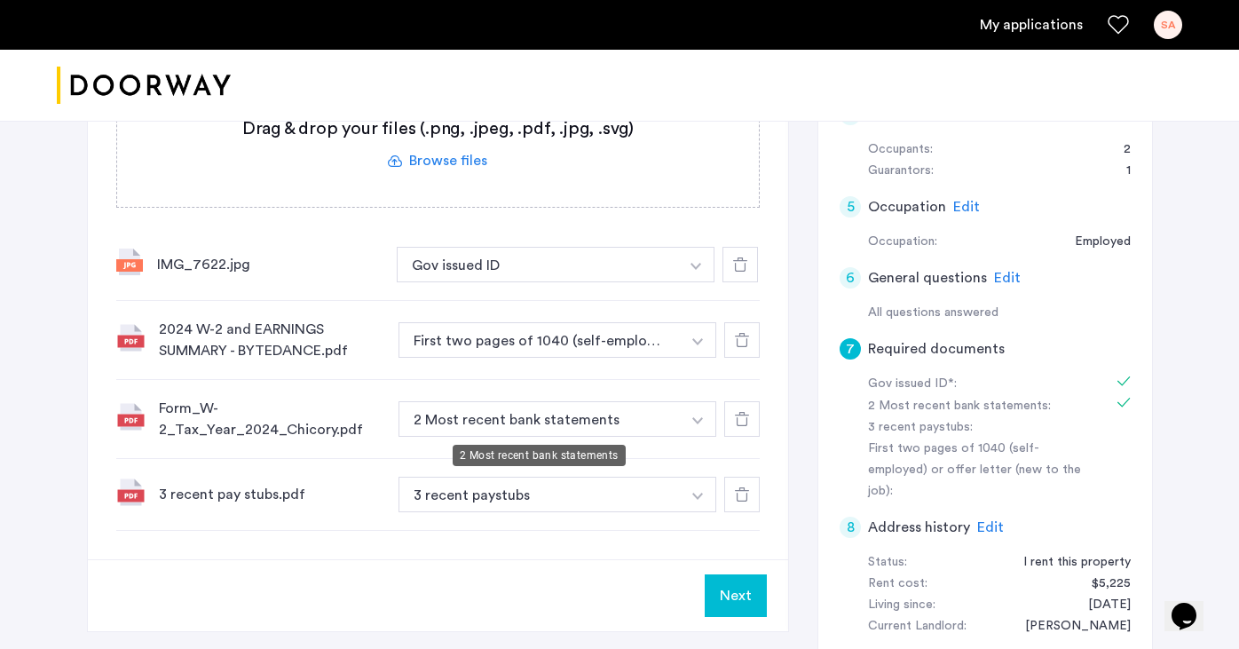
click at [659, 426] on button "2 Most recent bank statements" at bounding box center [539, 418] width 282 height 35
click at [697, 436] on button "button" at bounding box center [698, 418] width 36 height 35
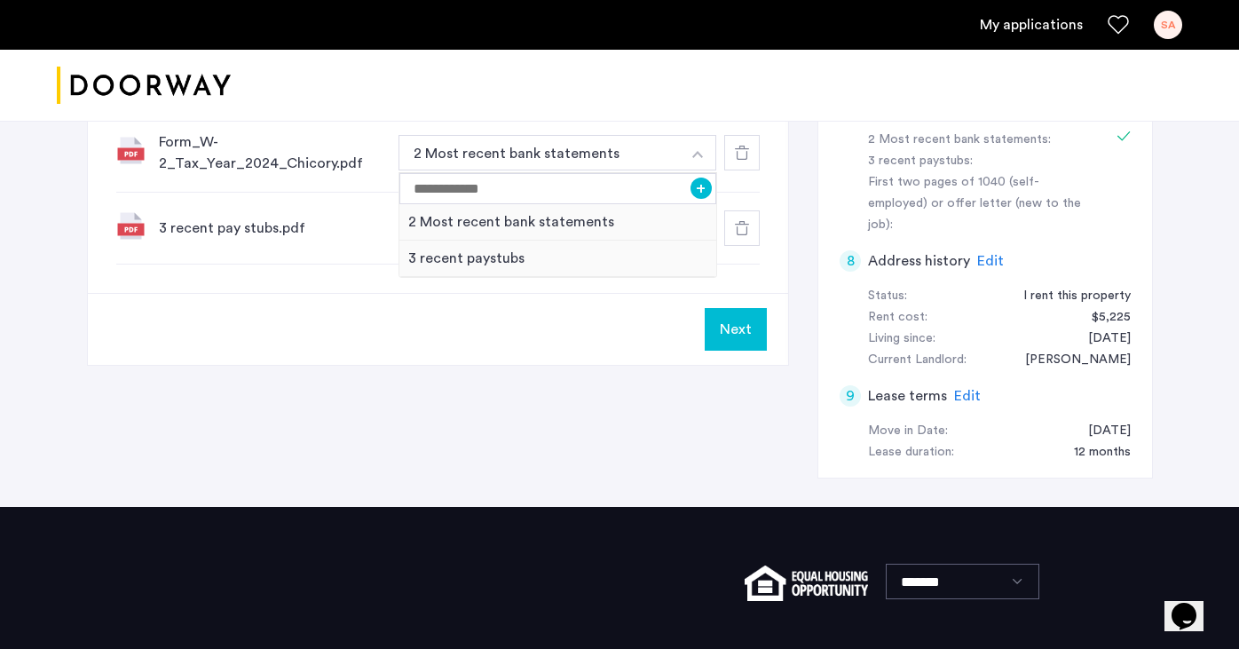
scroll to position [584, 0]
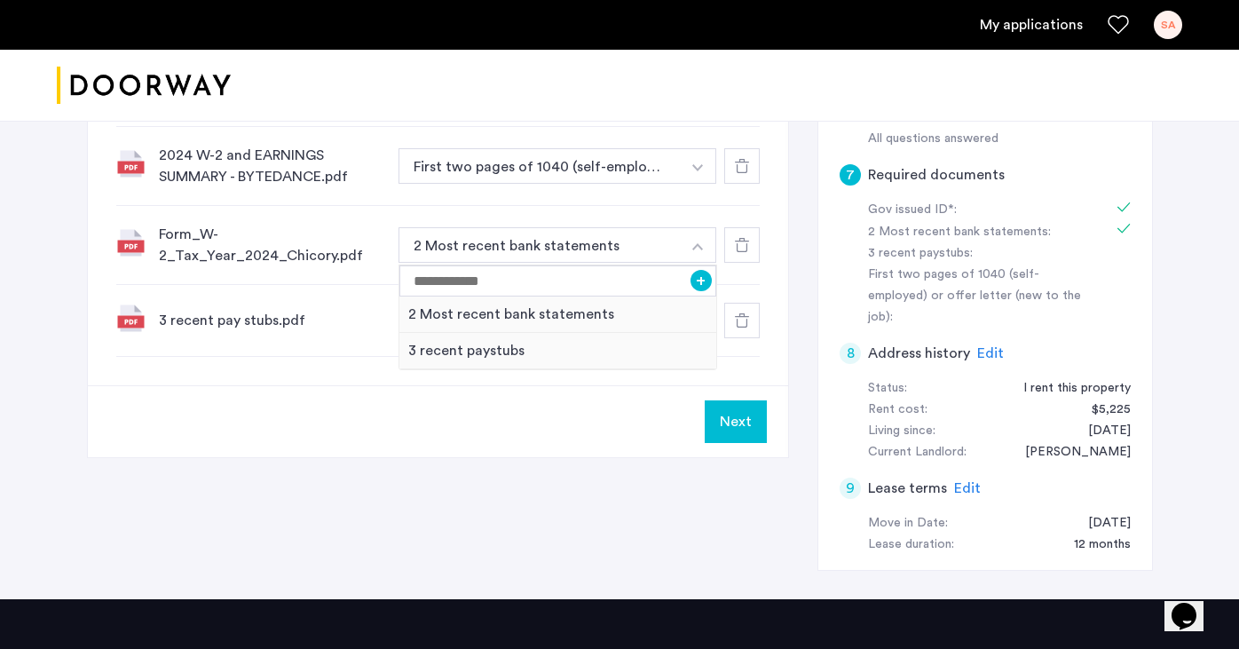
click at [579, 412] on div "Next" at bounding box center [438, 421] width 700 height 72
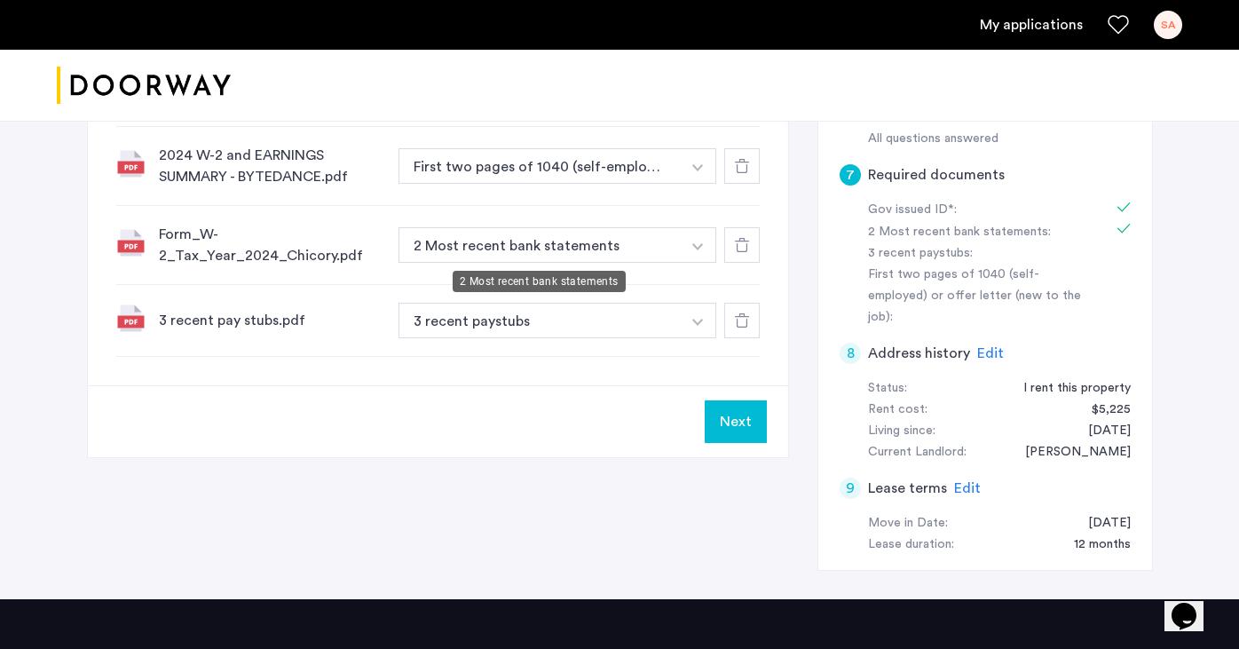
click at [658, 253] on button "2 Most recent bank statements" at bounding box center [539, 244] width 282 height 35
click at [686, 253] on button "button" at bounding box center [698, 244] width 36 height 35
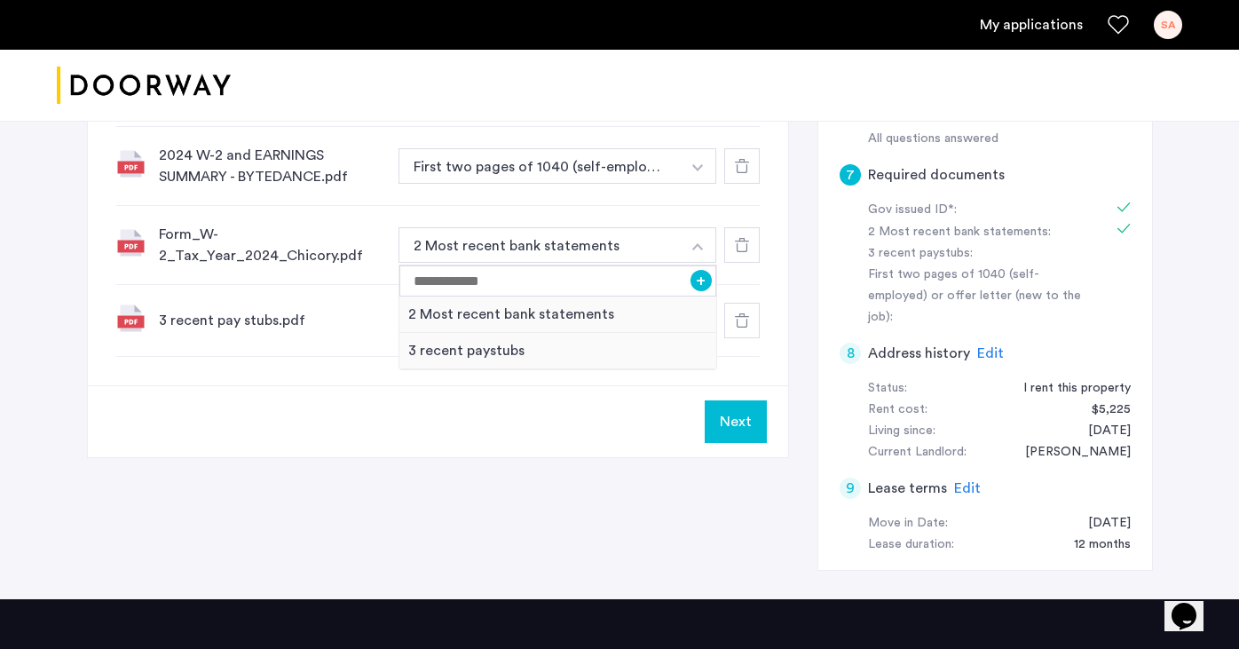
click at [514, 445] on div "Next" at bounding box center [438, 421] width 700 height 72
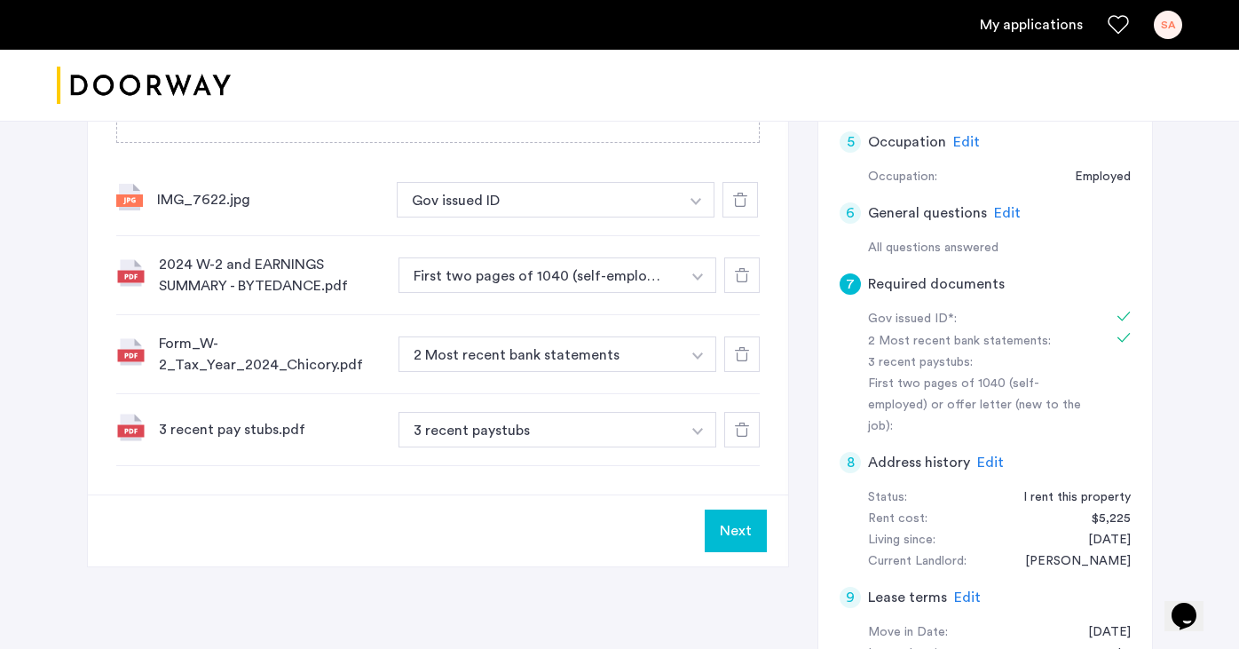
scroll to position [462, 0]
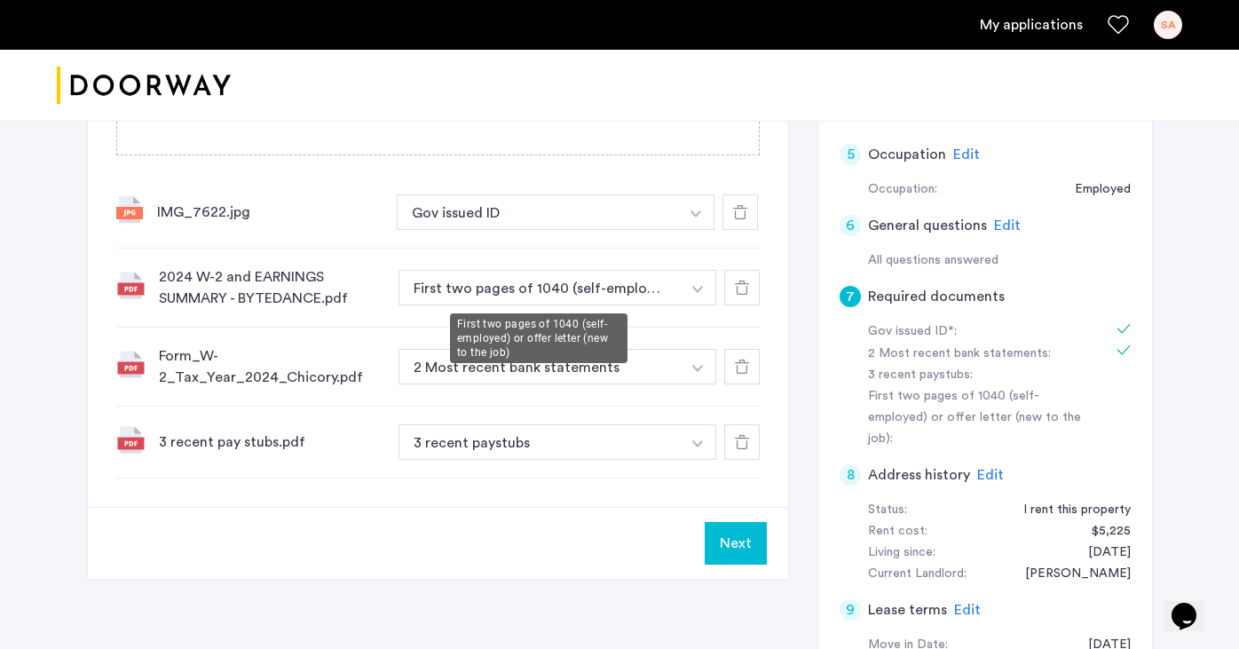
click at [627, 299] on button "First two pages of 1040 (self-employed) or offer letter (new to the job)" at bounding box center [539, 287] width 282 height 35
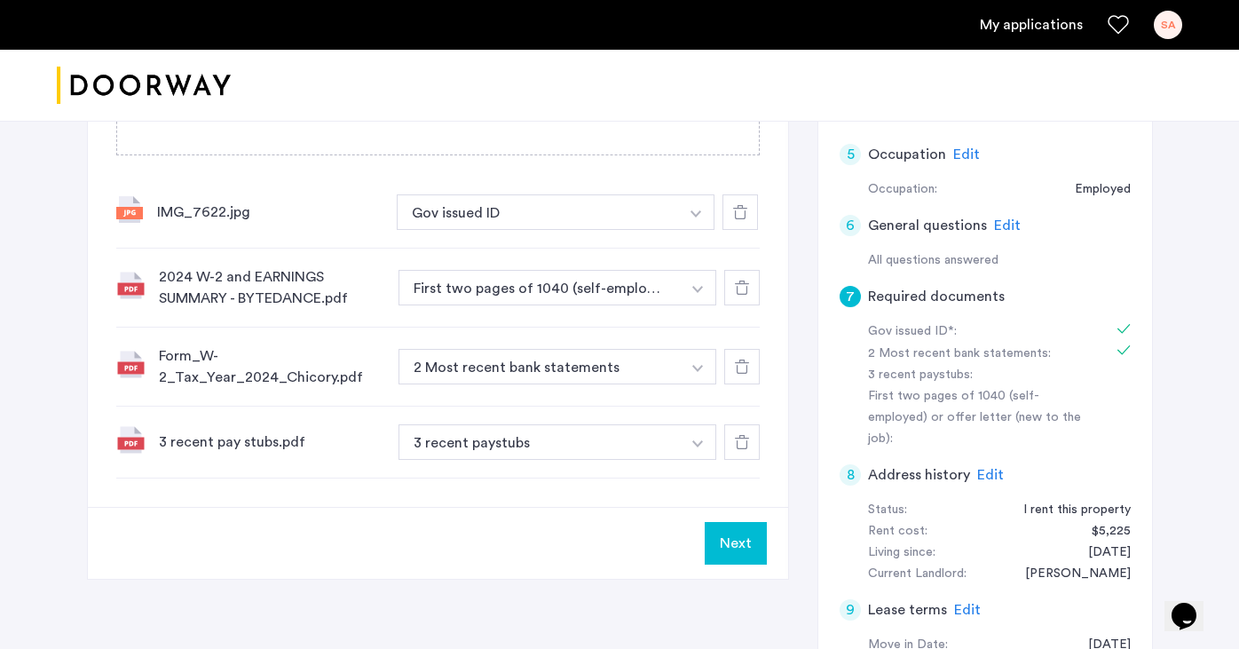
click at [688, 294] on button "button" at bounding box center [698, 287] width 36 height 35
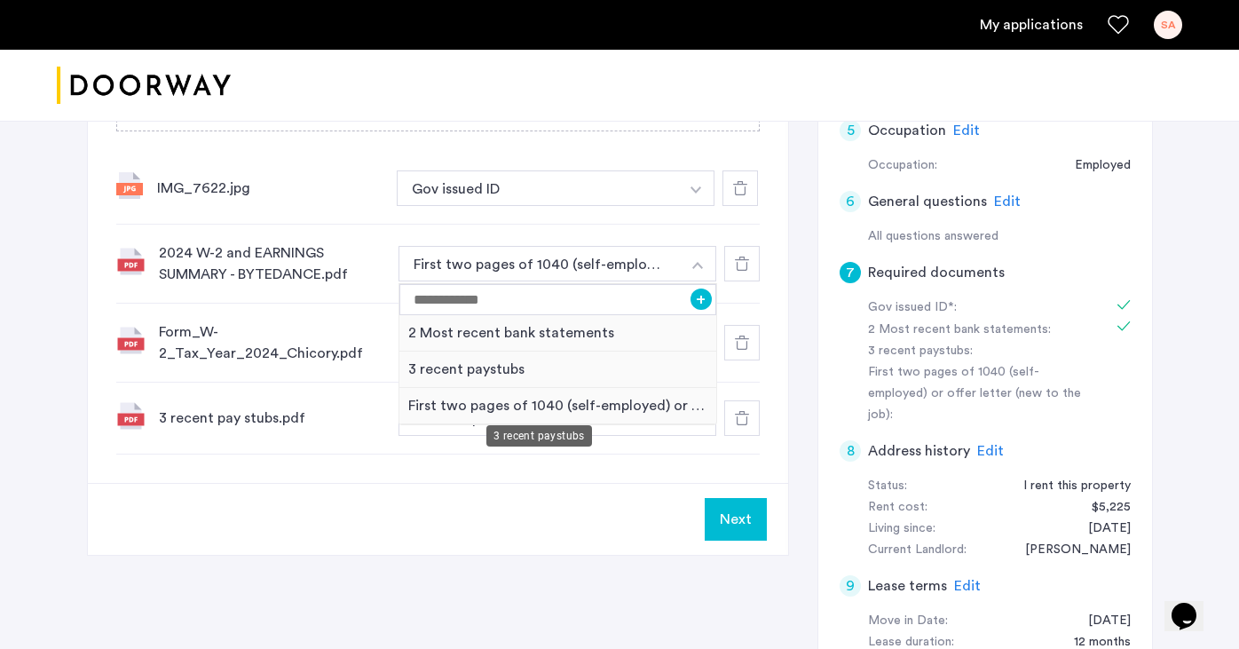
scroll to position [505, 0]
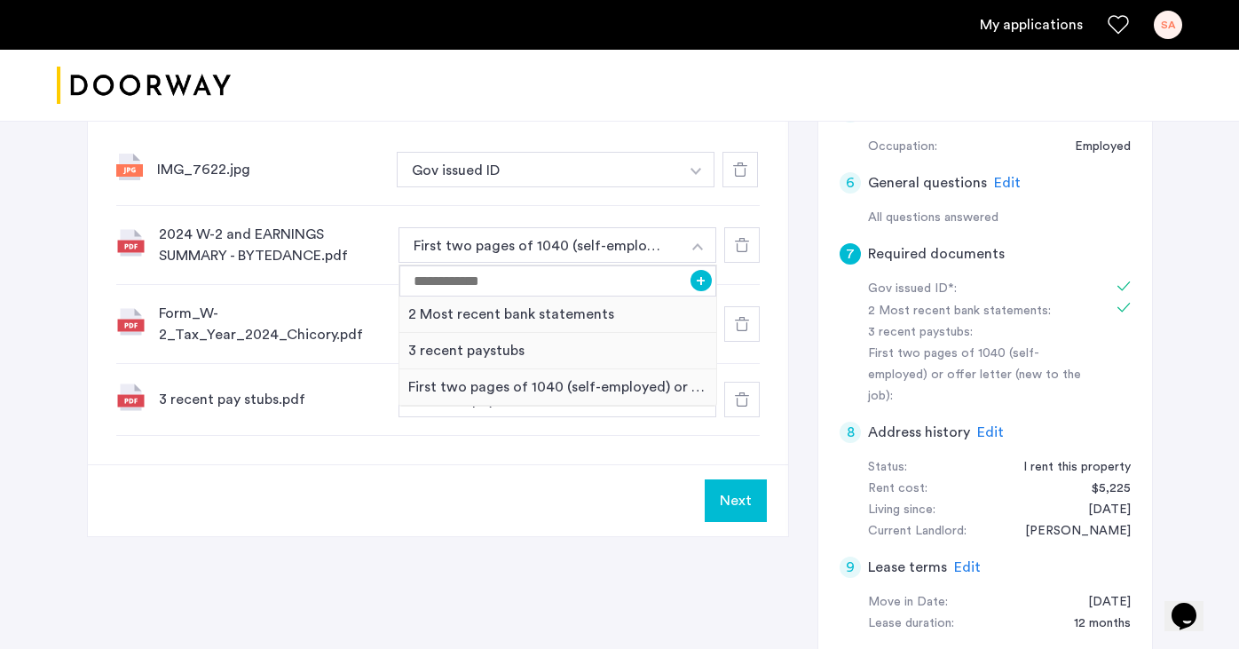
click at [423, 488] on div "Next" at bounding box center [438, 500] width 700 height 72
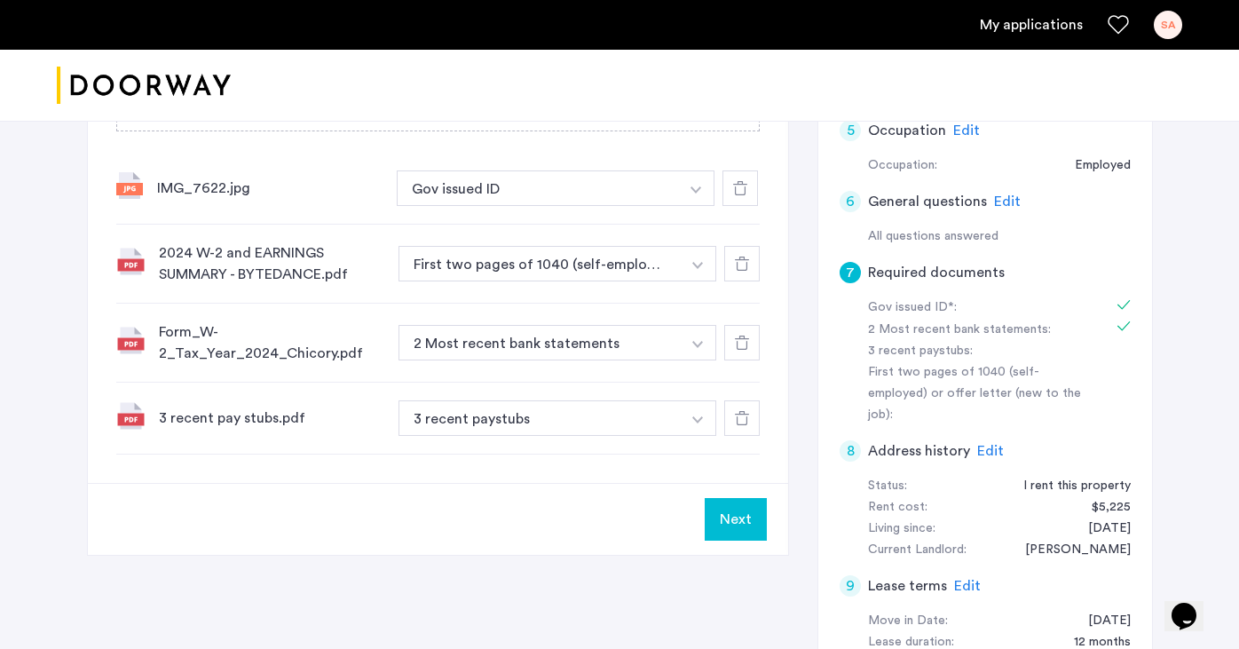
scroll to position [492, 0]
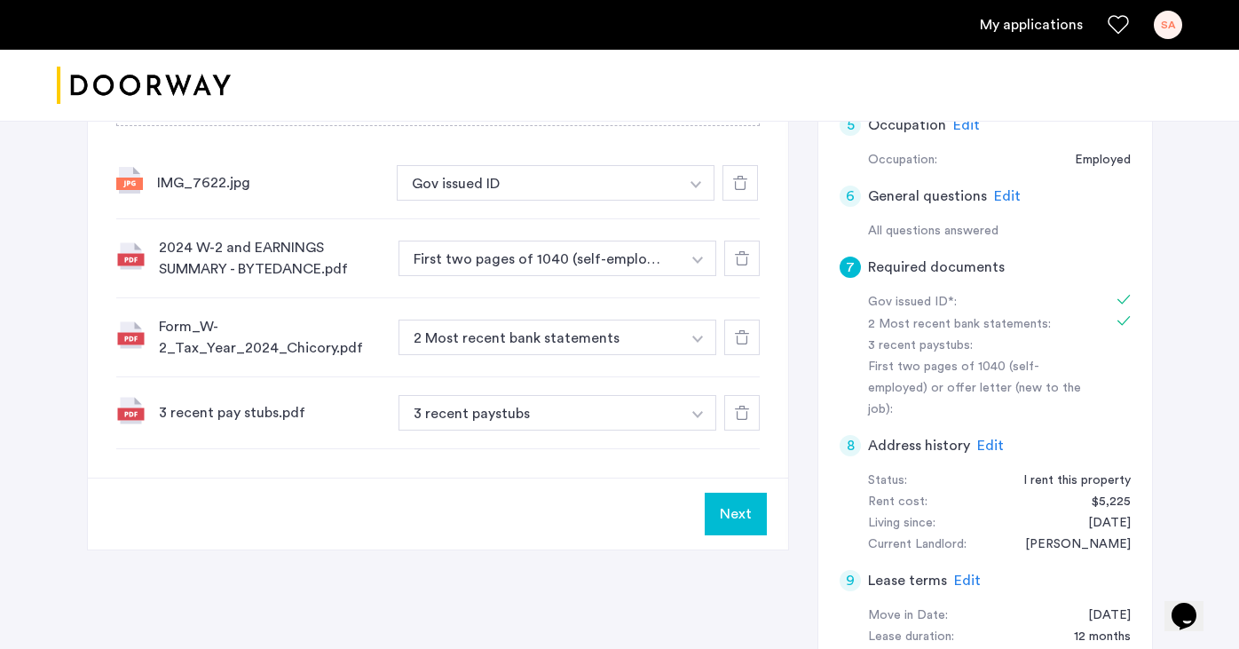
click at [748, 521] on button "Next" at bounding box center [736, 513] width 62 height 43
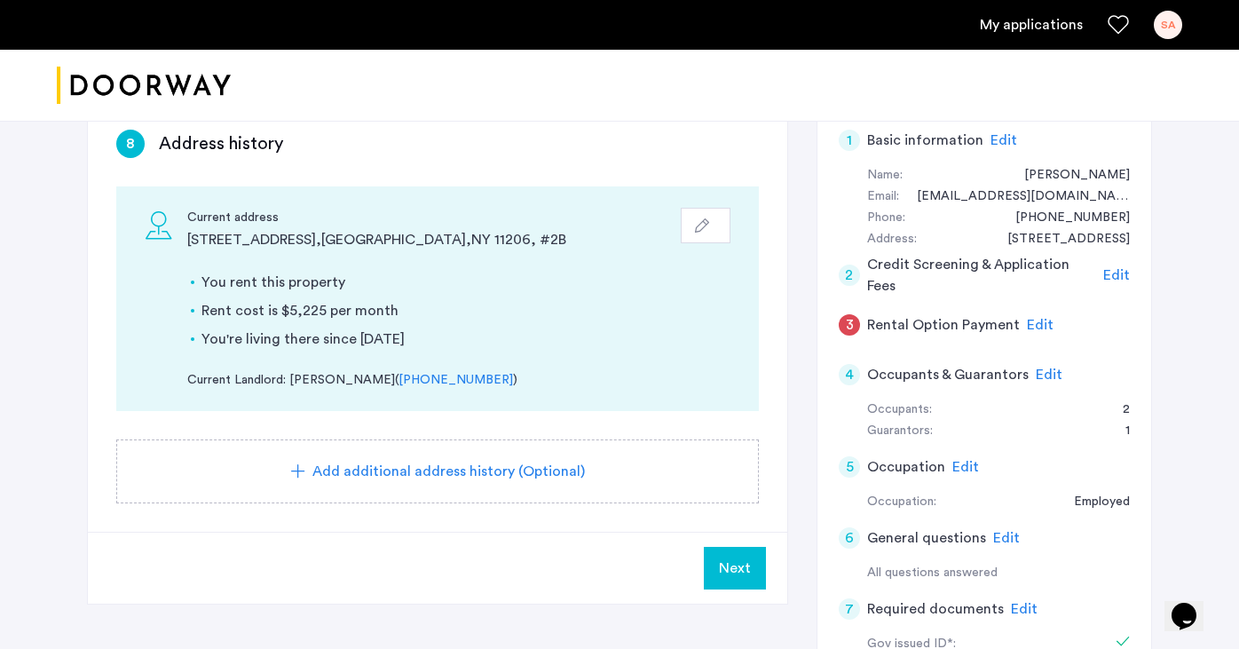
scroll to position [146, 0]
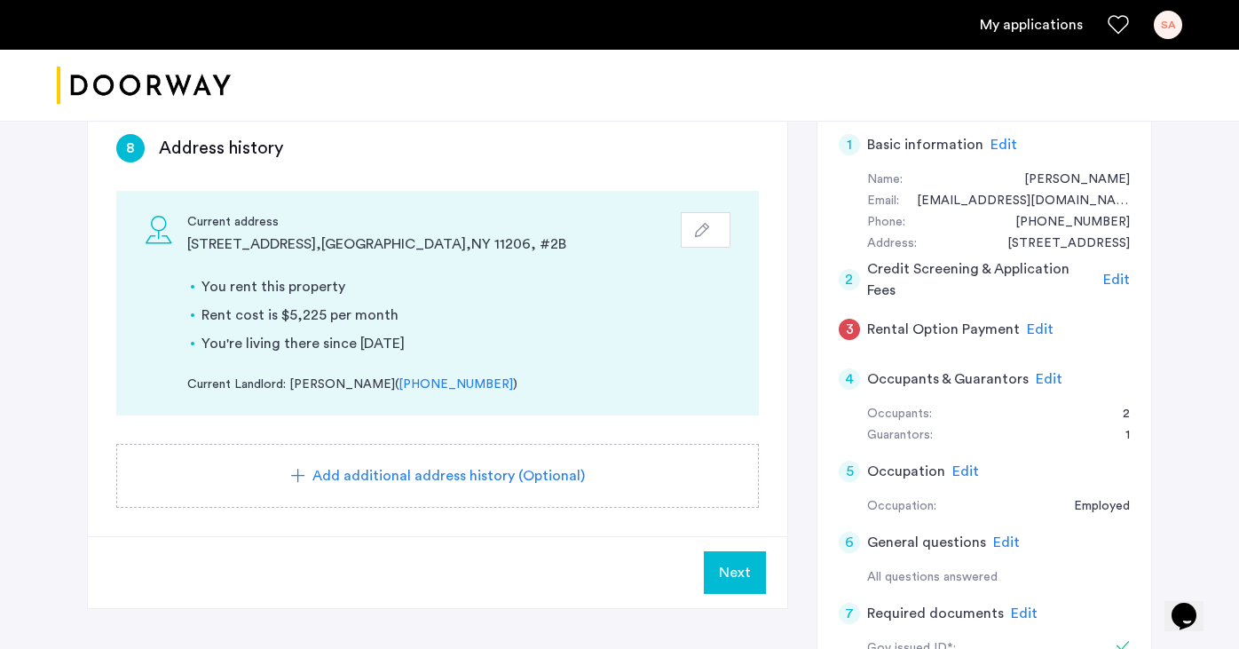
click at [747, 571] on span "Next" at bounding box center [735, 572] width 32 height 21
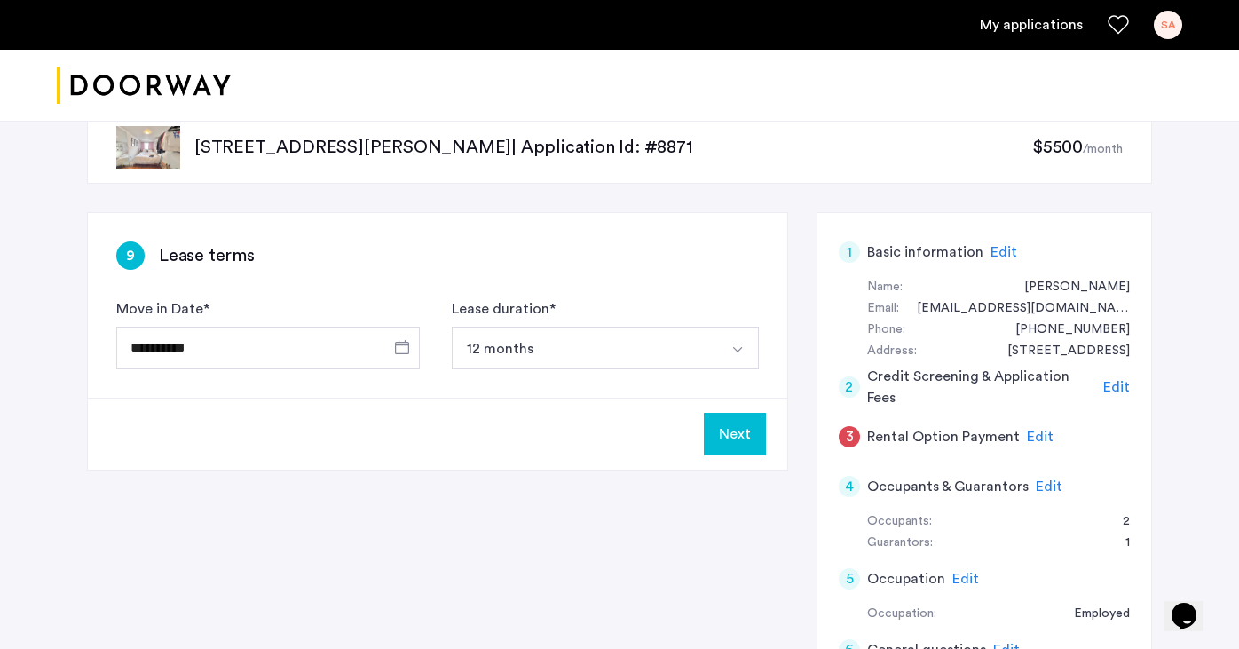
scroll to position [0, 0]
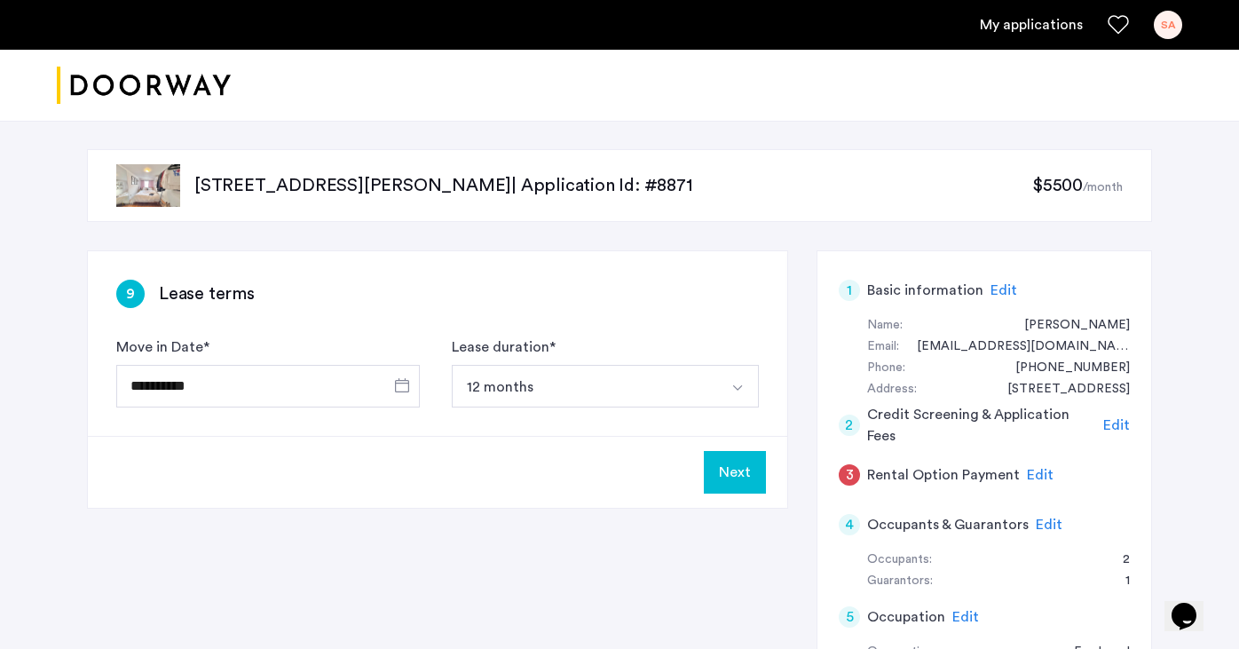
click at [753, 476] on button "Next" at bounding box center [735, 472] width 62 height 43
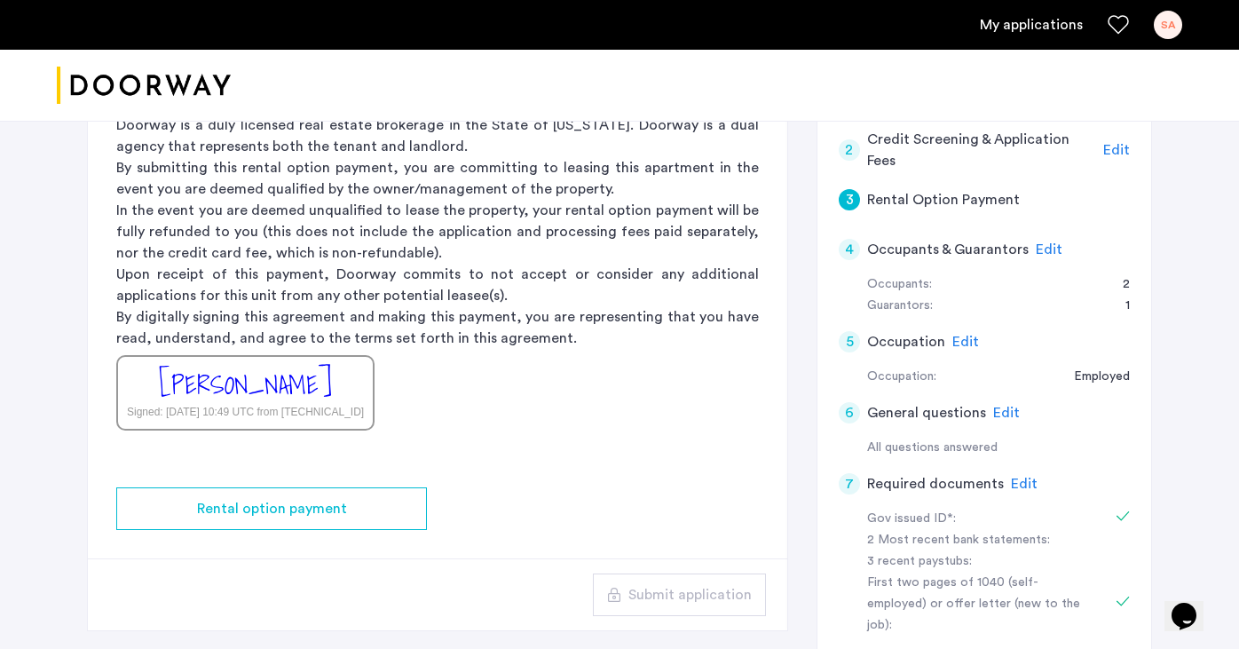
scroll to position [277, 0]
